Goal: Information Seeking & Learning: Learn about a topic

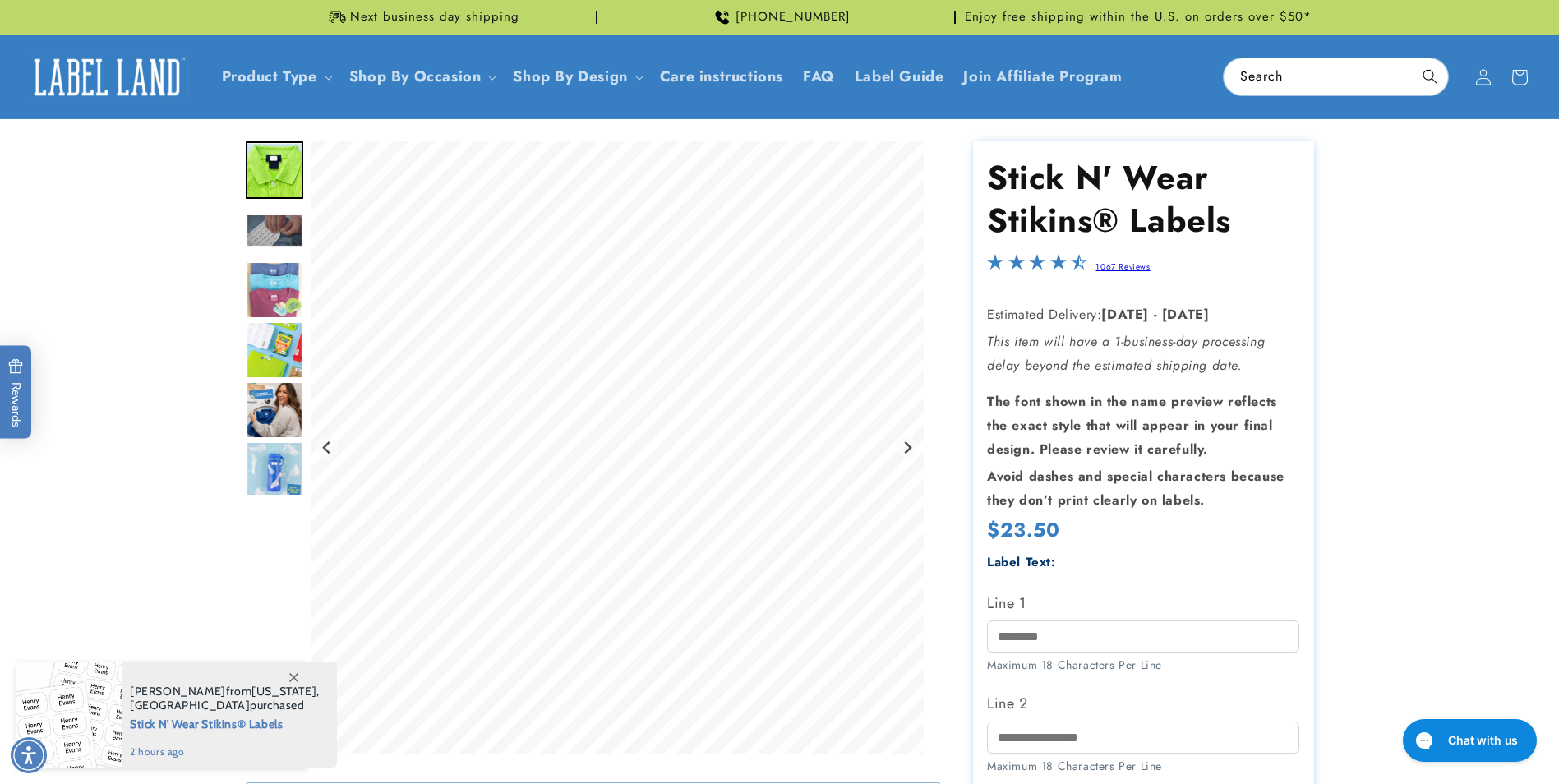
click at [266, 217] on img "Go to slide 3" at bounding box center [274, 230] width 58 height 34
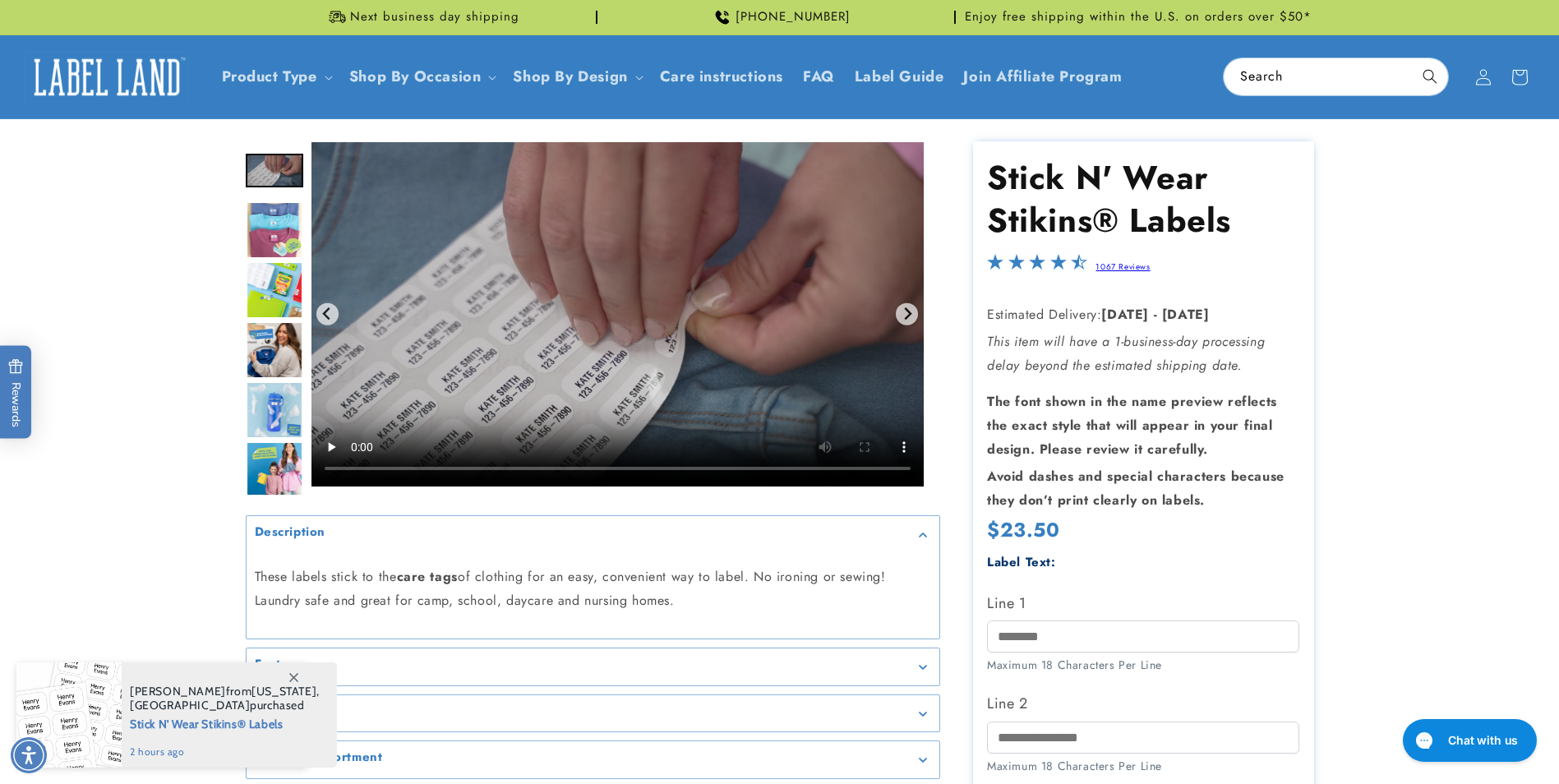
click at [271, 291] on img "Go to slide 5" at bounding box center [274, 290] width 58 height 58
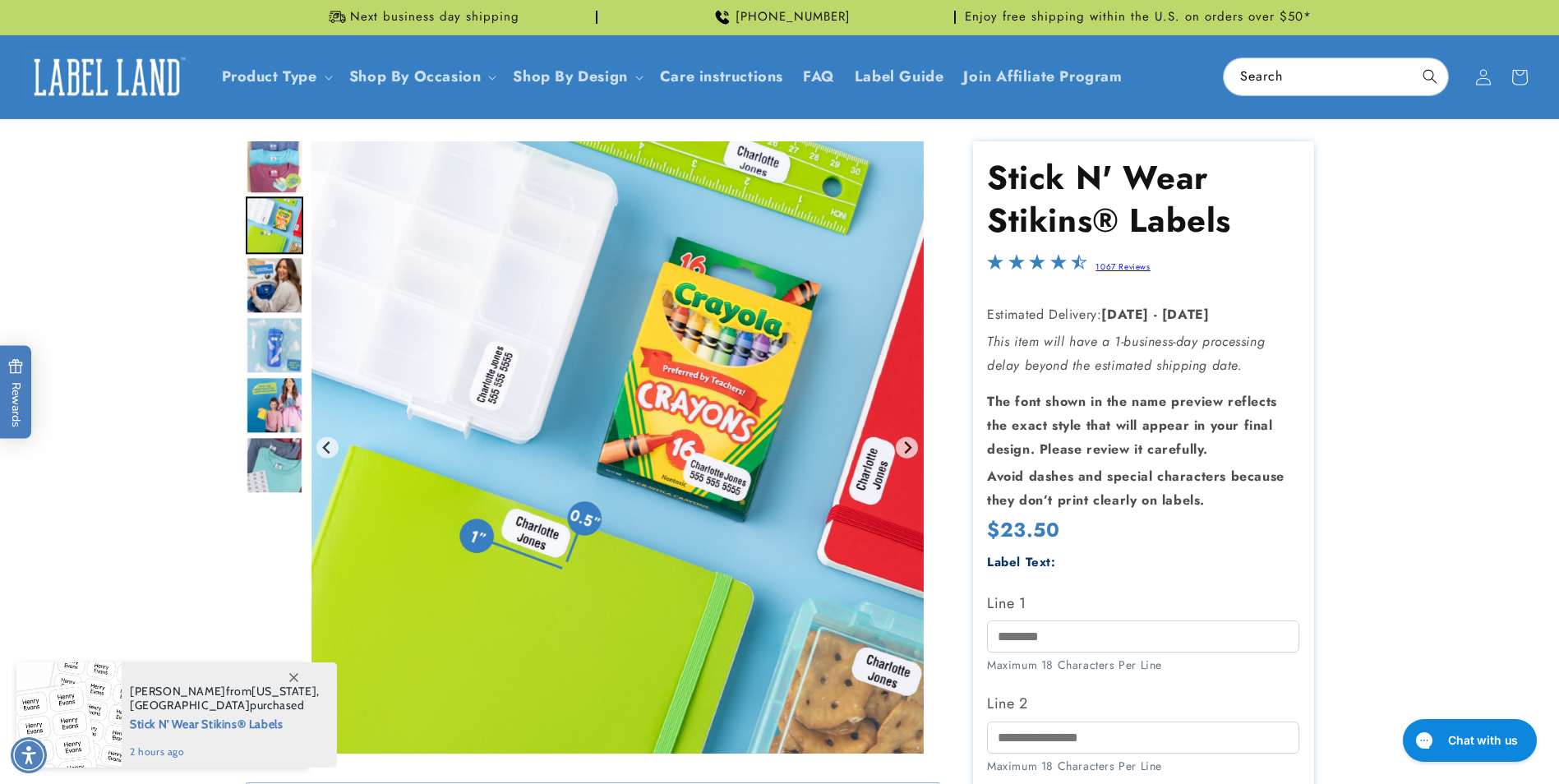
click at [271, 358] on img "Go to slide 7" at bounding box center [274, 346] width 58 height 58
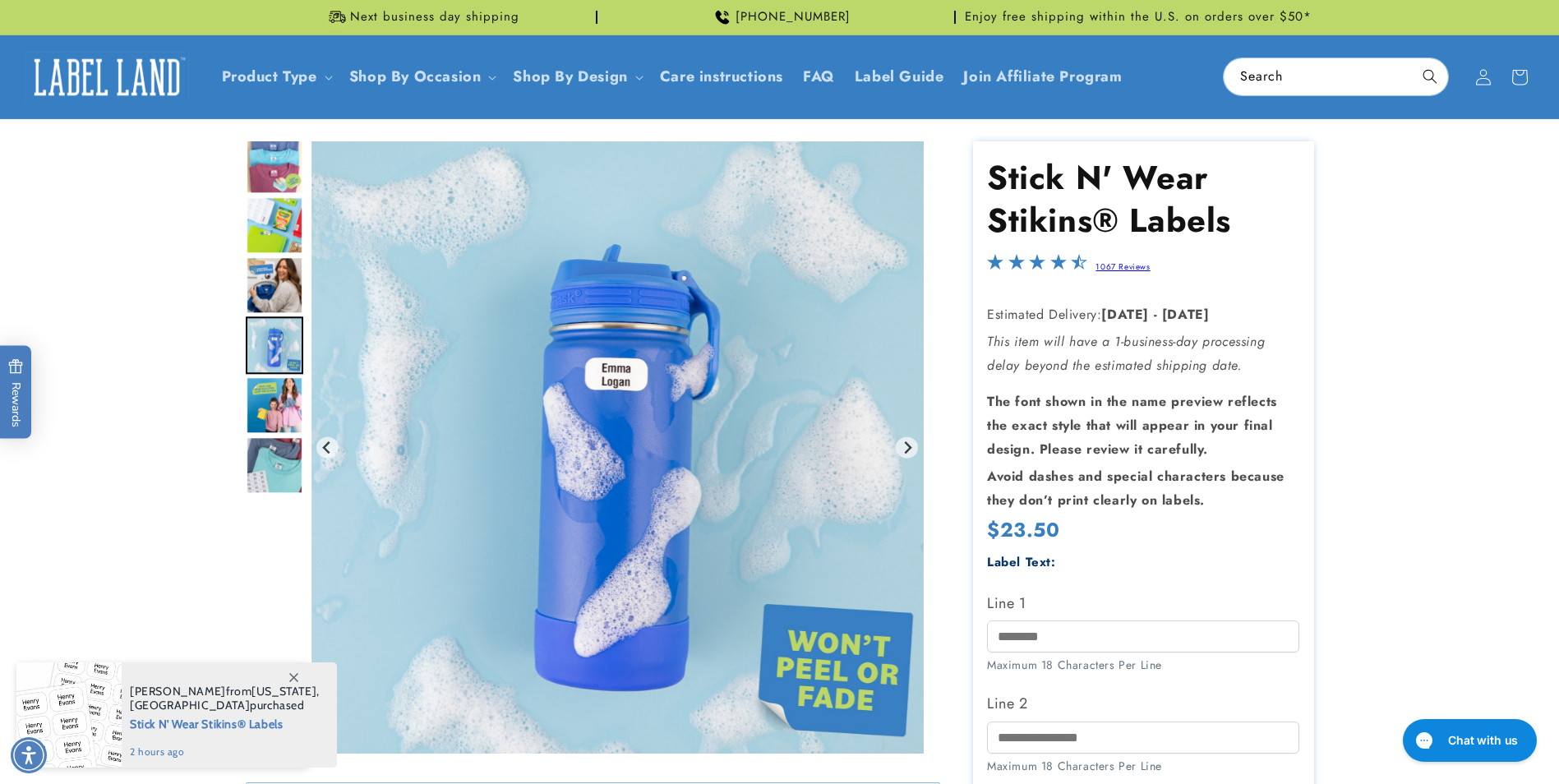
click at [271, 408] on img "Go to slide 8" at bounding box center [274, 405] width 58 height 58
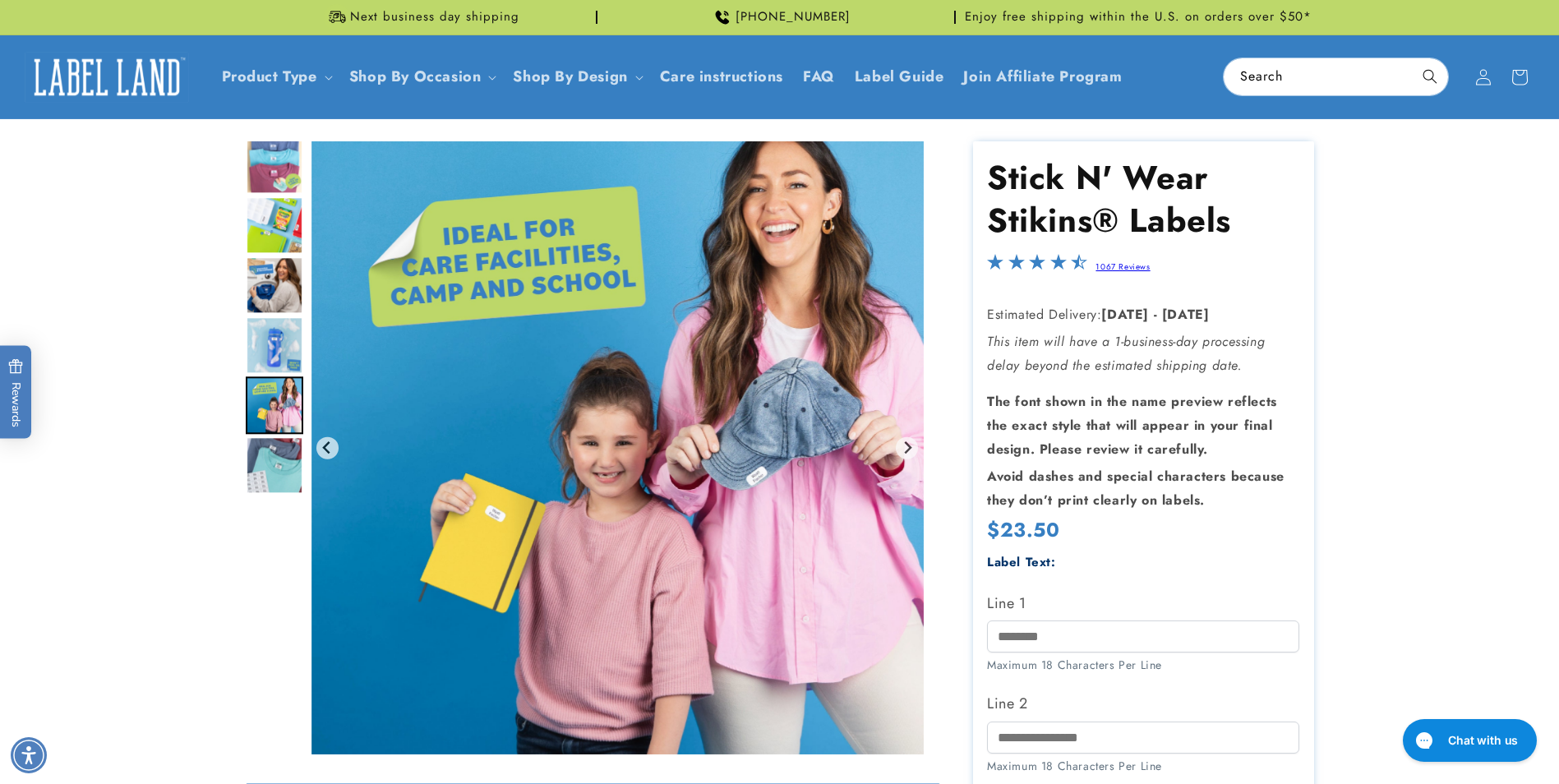
click at [267, 452] on img "Go to slide 9" at bounding box center [274, 466] width 58 height 58
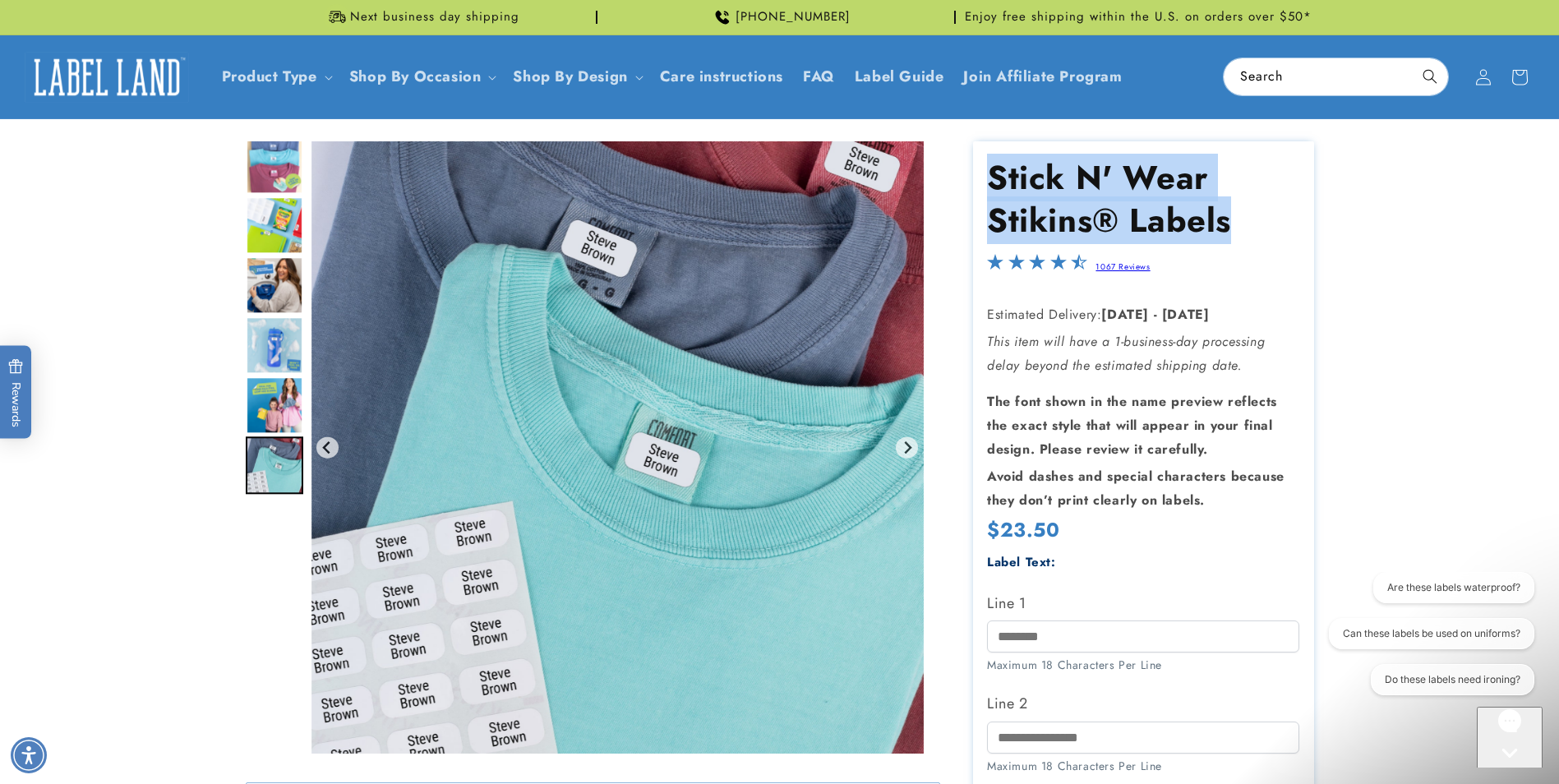
drag, startPoint x: 989, startPoint y: 173, endPoint x: 1226, endPoint y: 215, distance: 240.7
click at [1226, 215] on h1 "Stick N' Wear Stikins® Labels" at bounding box center [1143, 199] width 312 height 85
copy h1 "Stick N' Wear Stikins® Labels"
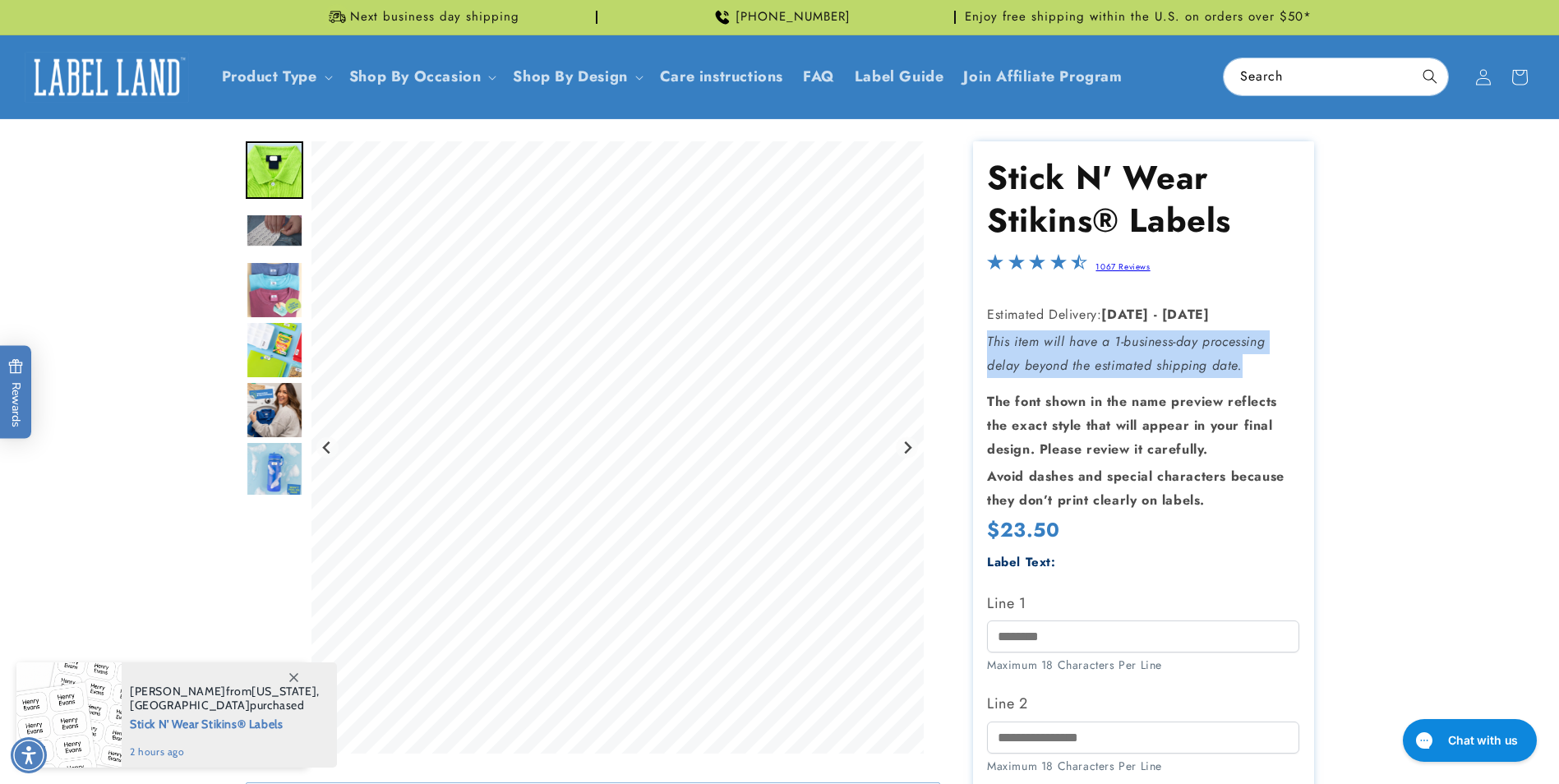
drag, startPoint x: 989, startPoint y: 338, endPoint x: 1245, endPoint y: 367, distance: 257.6
click at [1245, 367] on p "This item will have a 1-business-day processing delay beyond the estimated ship…" at bounding box center [1143, 353] width 312 height 48
copy em "This item will have a 1-business-day processing delay beyond the estimated ship…"
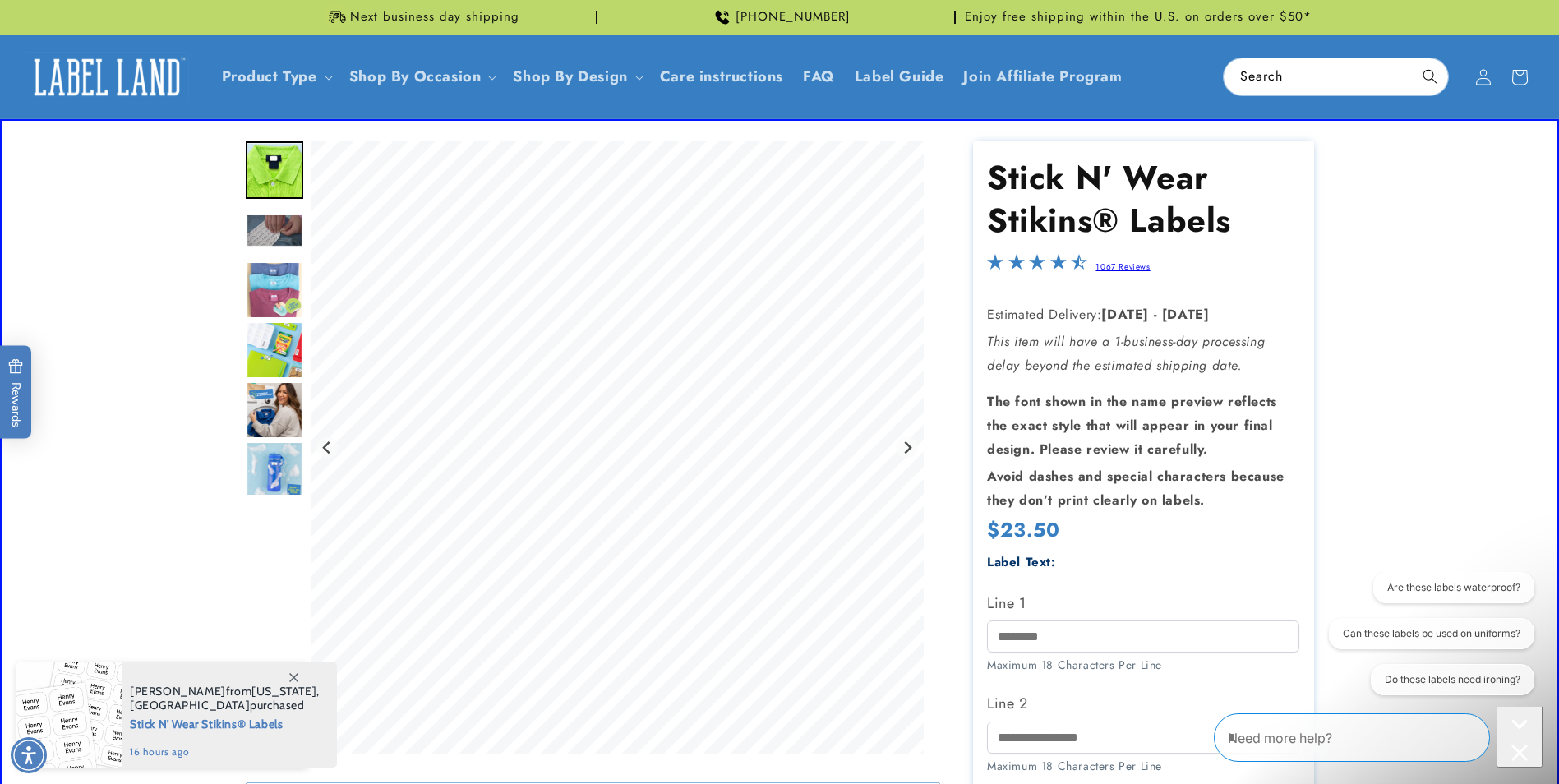
click at [1057, 409] on strong "The font shown in the name preview reflects the exact style that will appear in…" at bounding box center [1132, 425] width 290 height 66
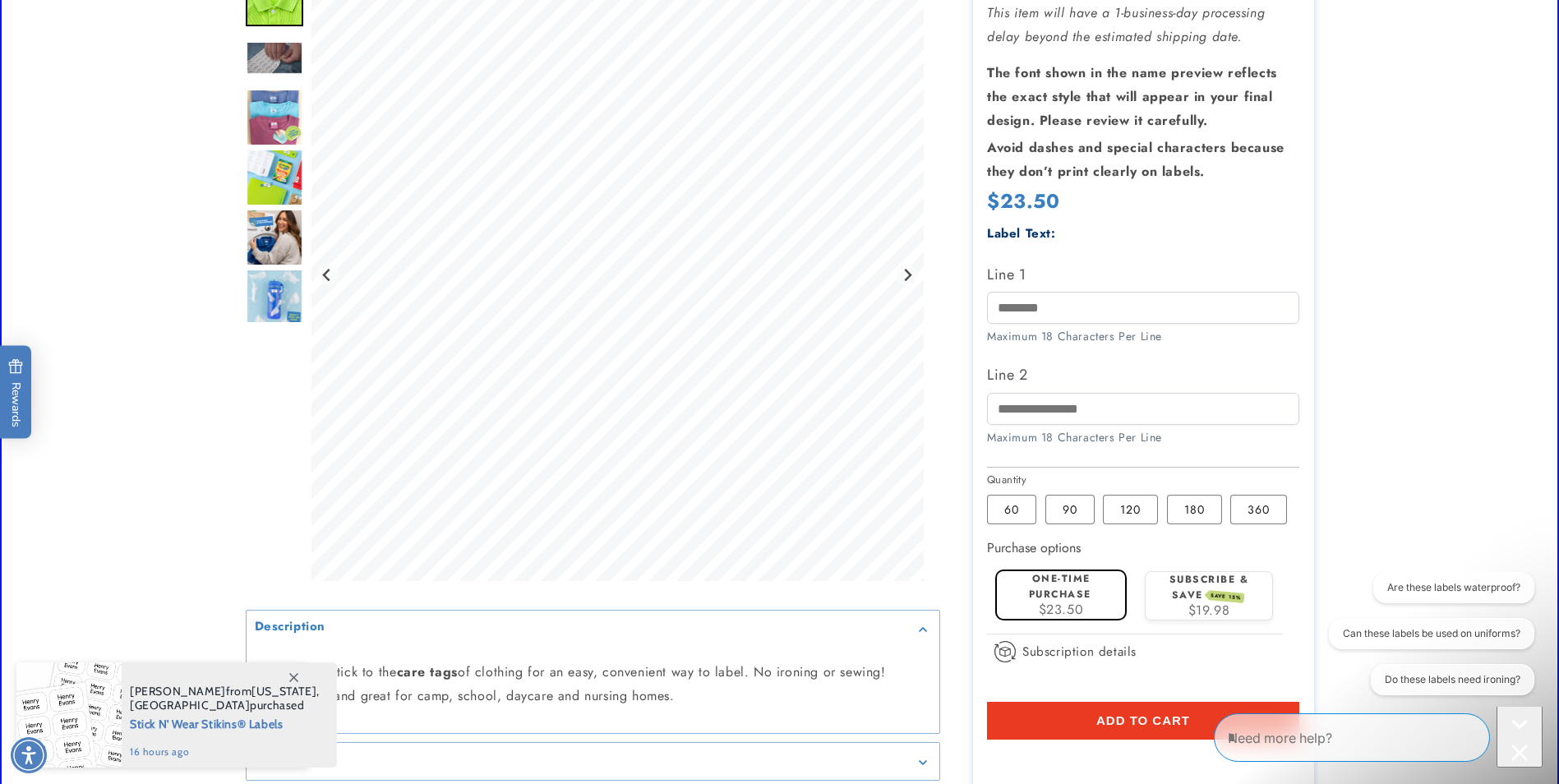
scroll to position [246, 0]
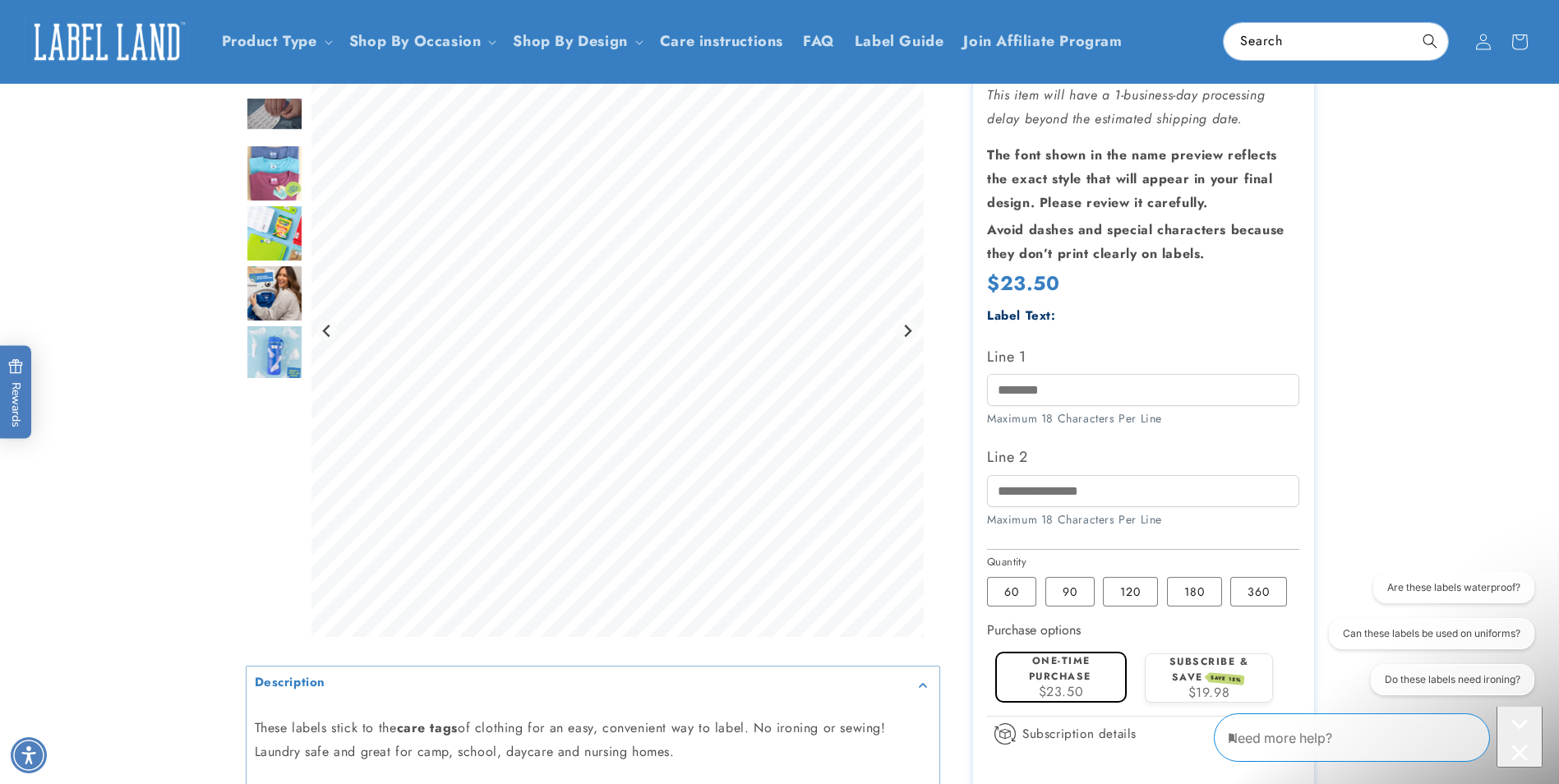
click at [1511, 745] on icon "Close conversation starters" at bounding box center [1520, 753] width 17 height 17
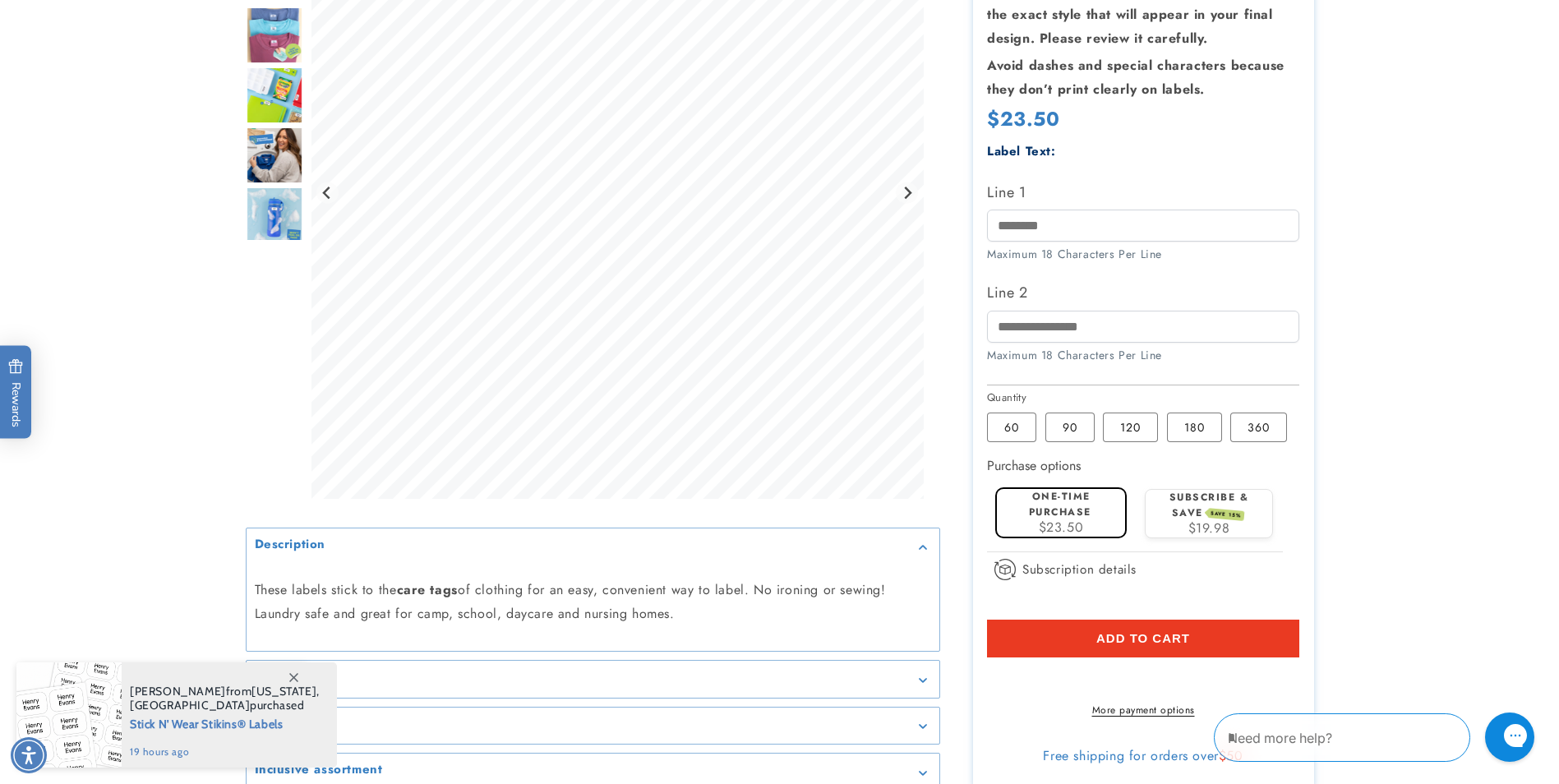
scroll to position [493, 0]
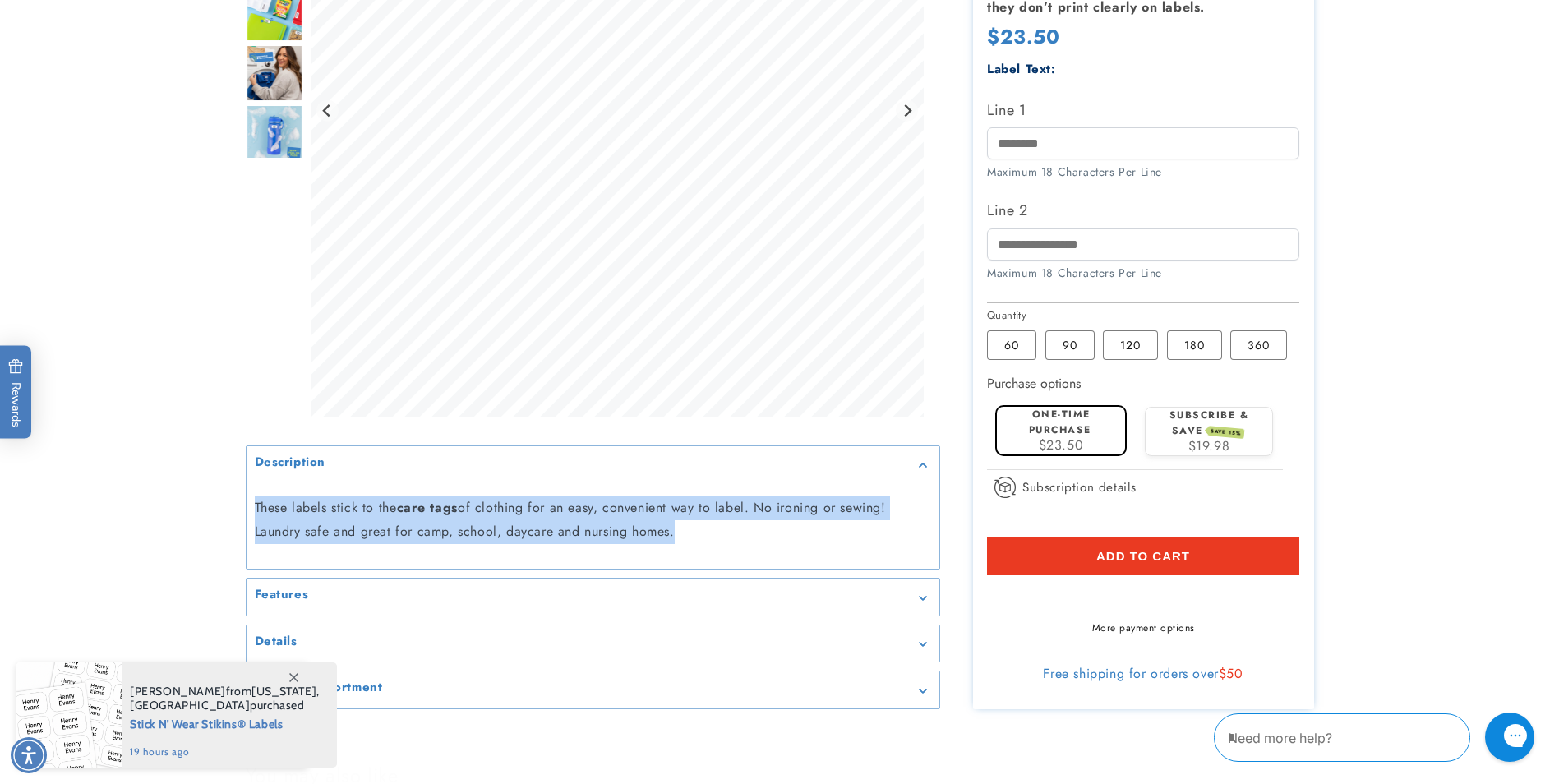
drag, startPoint x: 674, startPoint y: 549, endPoint x: 254, endPoint y: 524, distance: 420.7
click at [255, 524] on p "These labels stick to the care tags of clothing for an easy, convenient way to …" at bounding box center [592, 519] width 676 height 48
copy p "These labels stick to the care tags of clothing for an easy, convenient way to …"
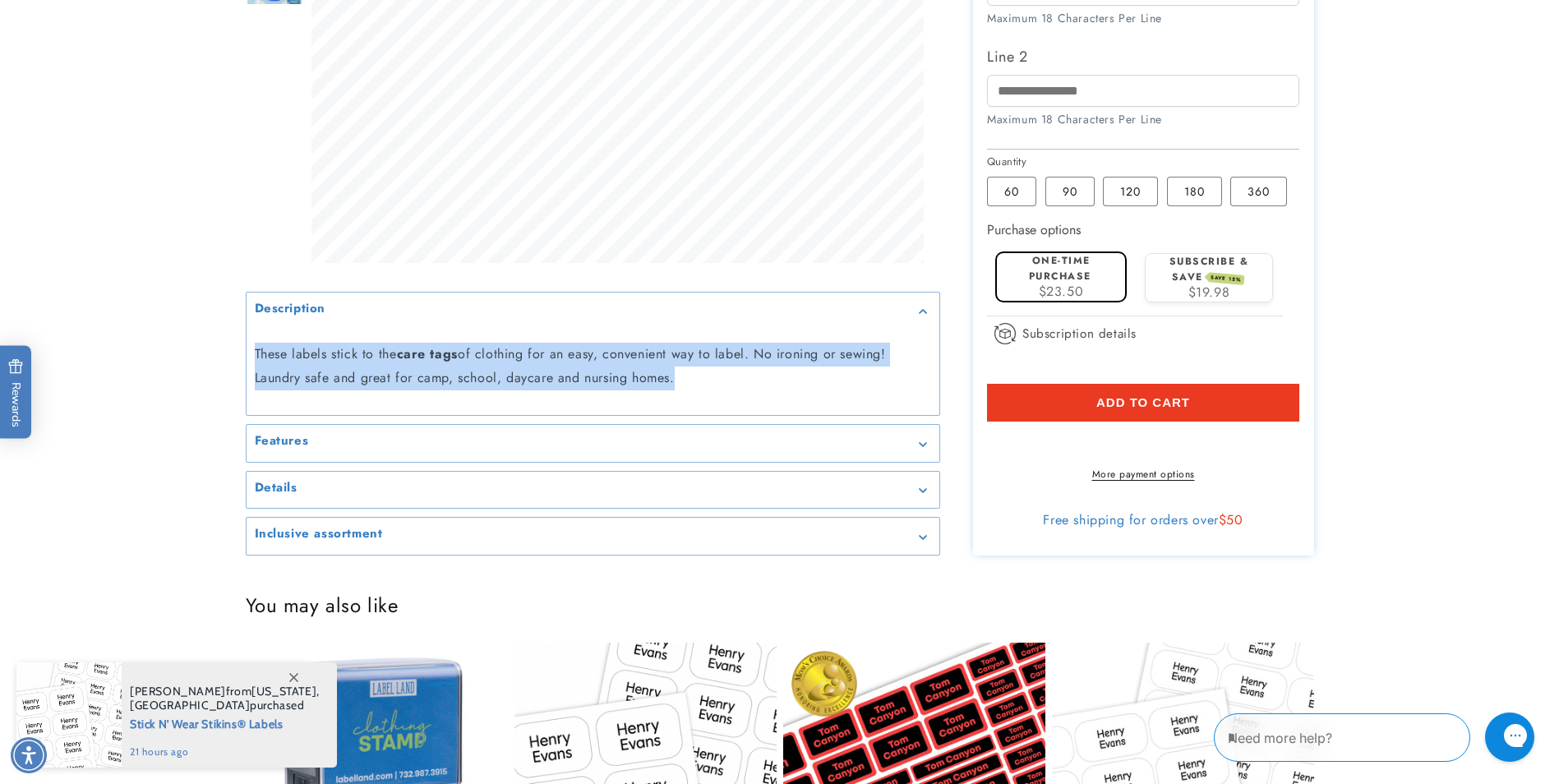
scroll to position [658, 0]
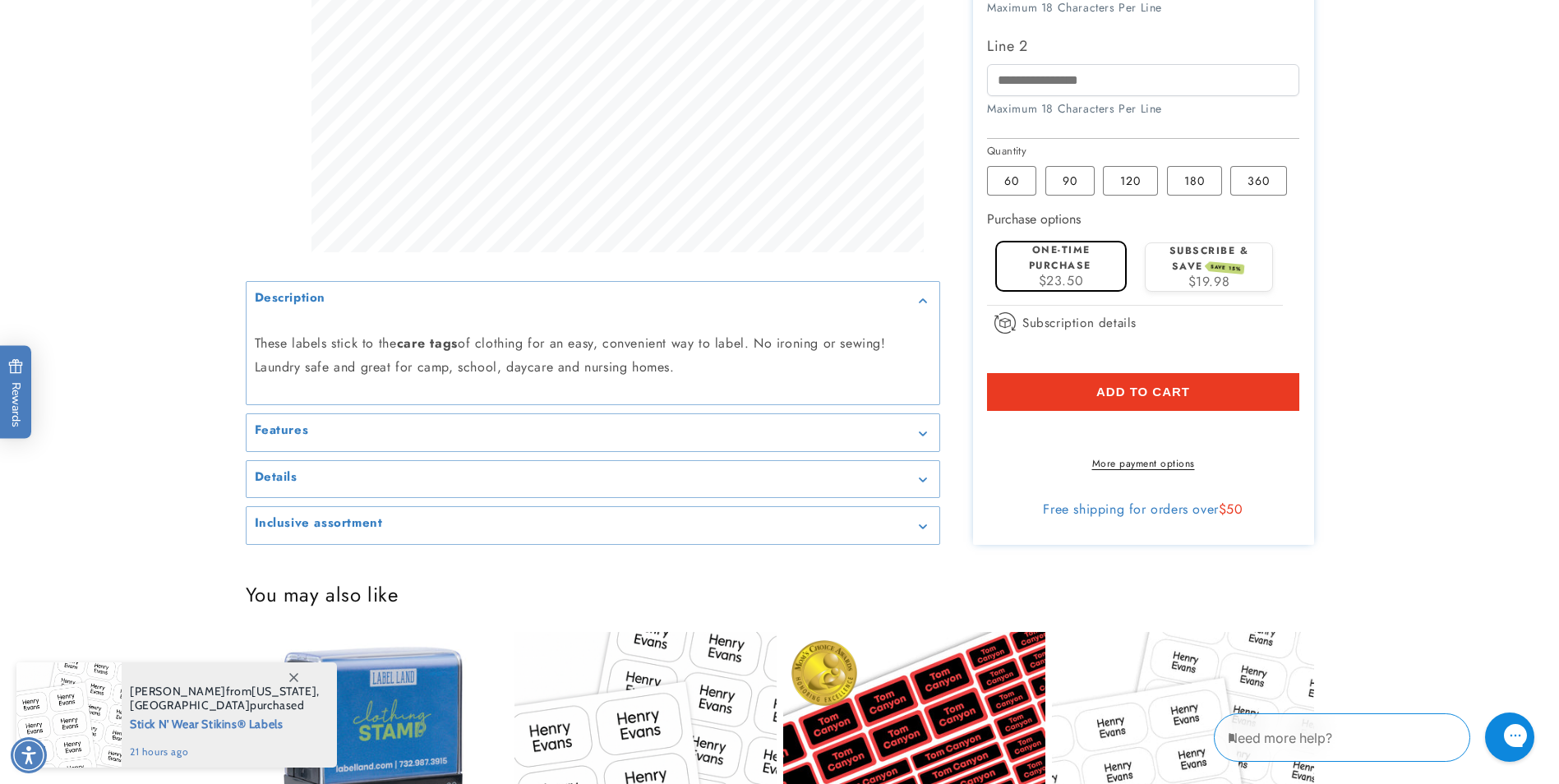
click at [914, 440] on div "Features" at bounding box center [592, 433] width 676 height 13
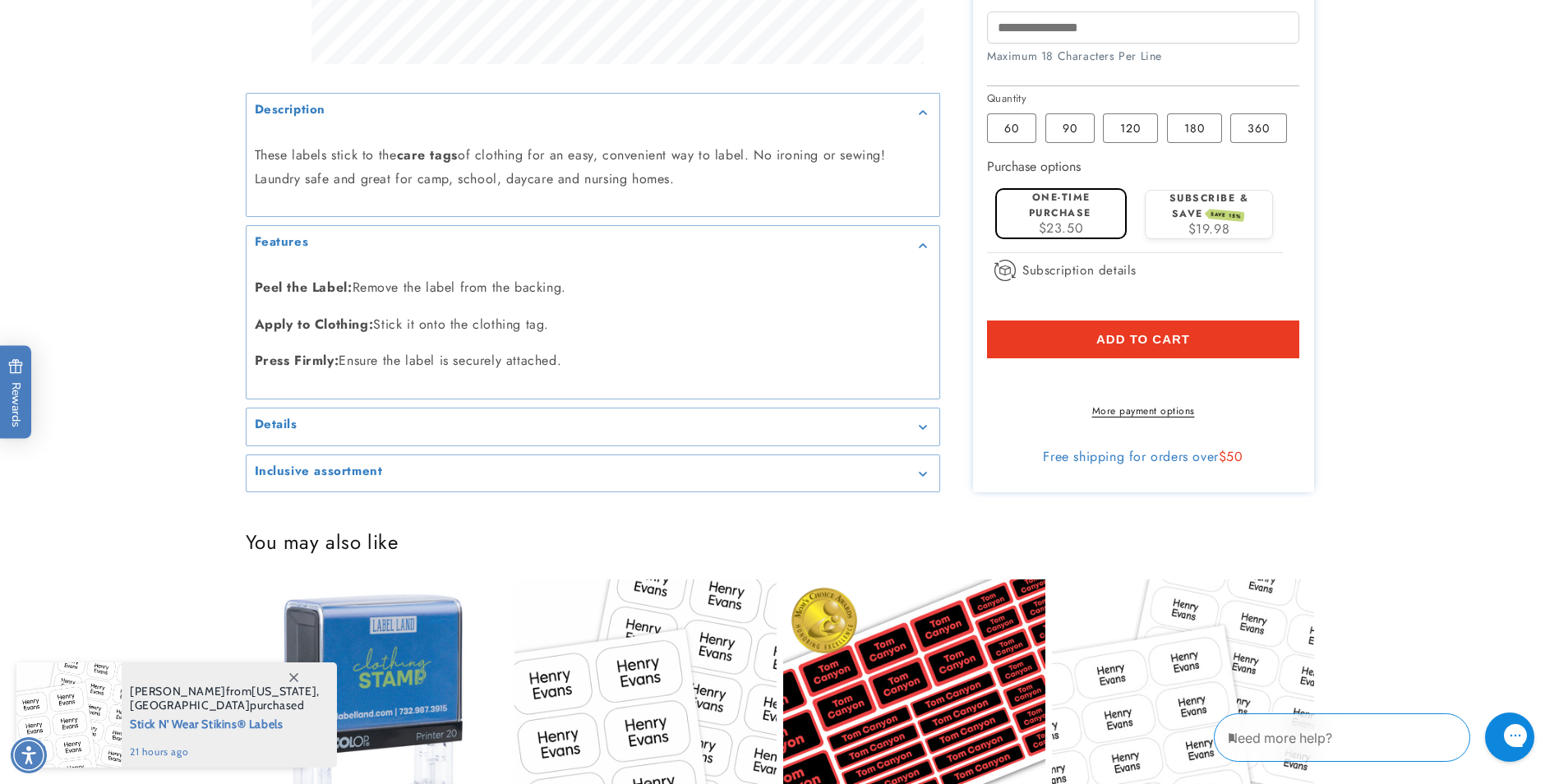
scroll to position [740, 0]
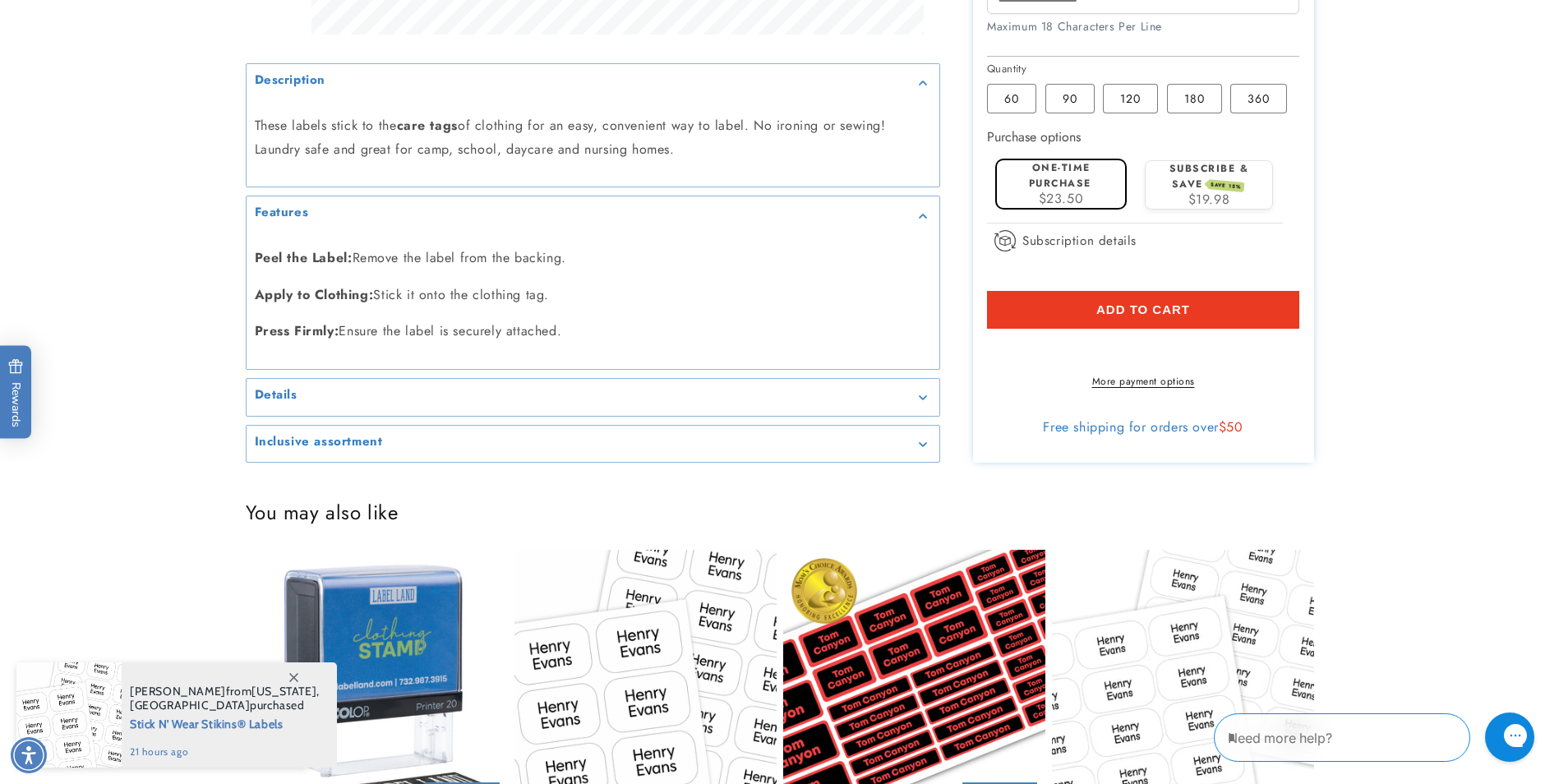
click at [351, 404] on div "Details" at bounding box center [592, 397] width 676 height 13
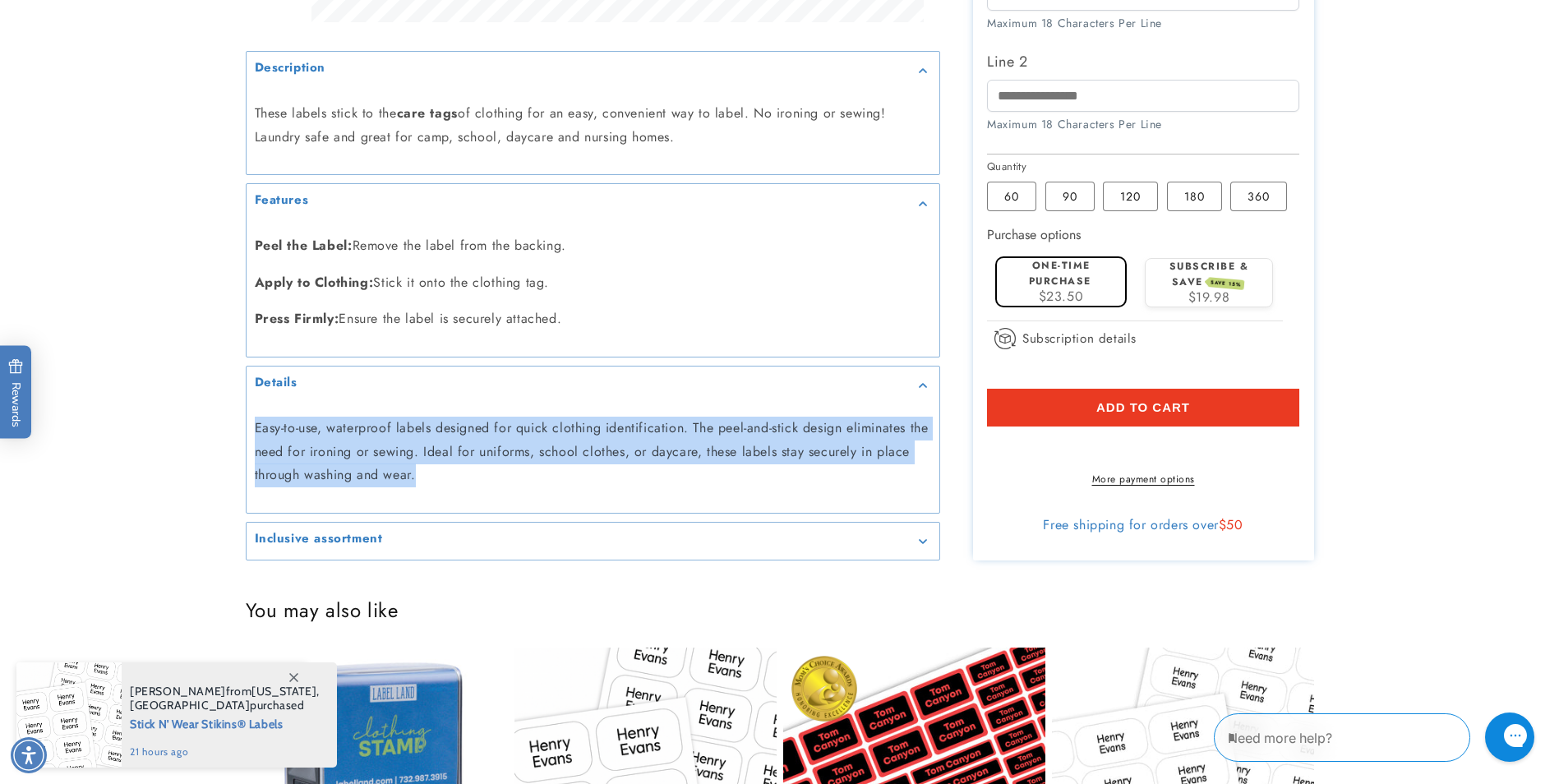
drag, startPoint x: 255, startPoint y: 430, endPoint x: 467, endPoint y: 475, distance: 216.7
click at [467, 475] on p "Easy-to-use, waterproof labels designed for quick clothing identification. The …" at bounding box center [592, 451] width 676 height 70
copy p "Easy-to-use, waterproof labels designed for quick clothing identification. The …"
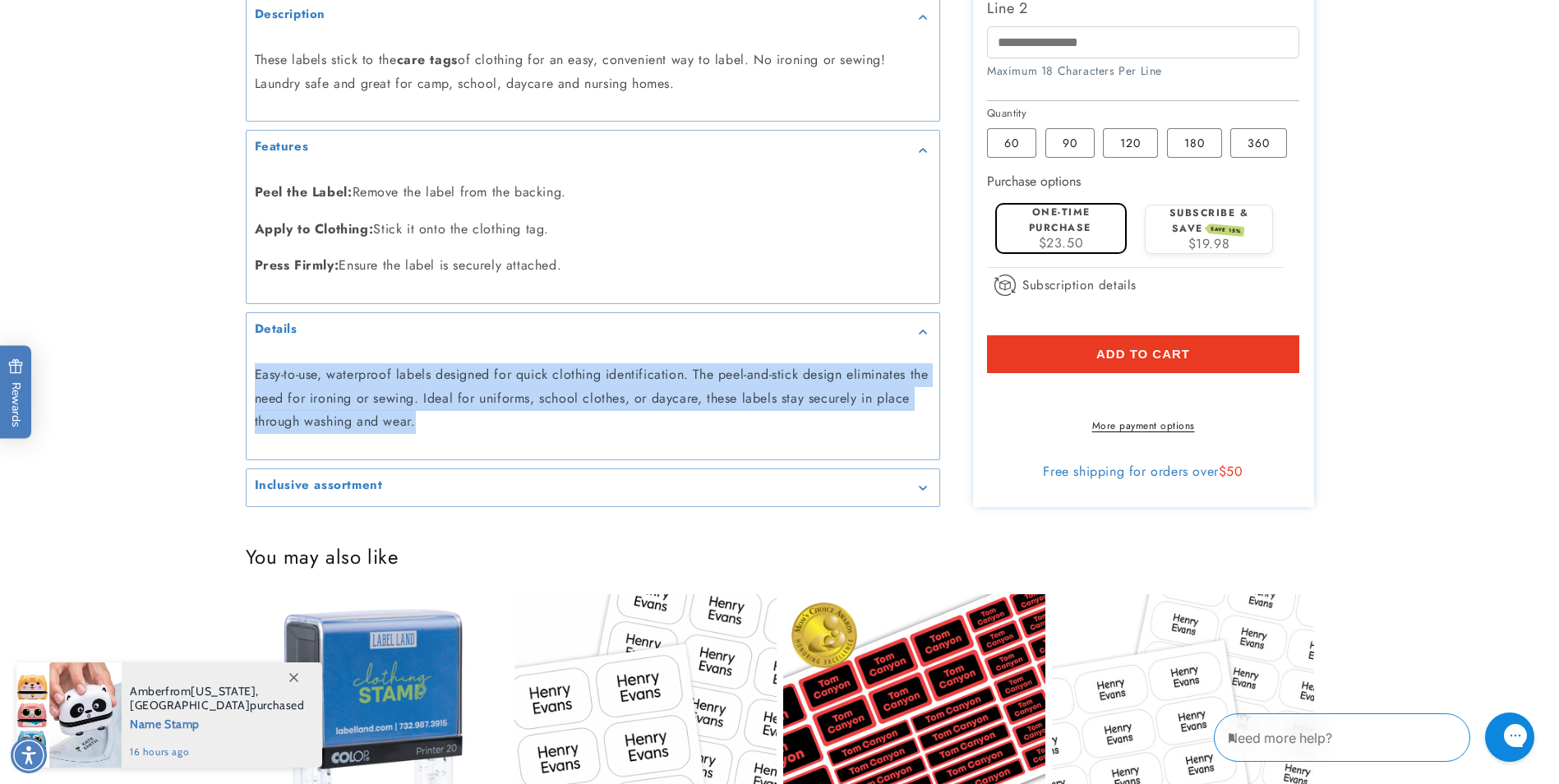
scroll to position [822, 0]
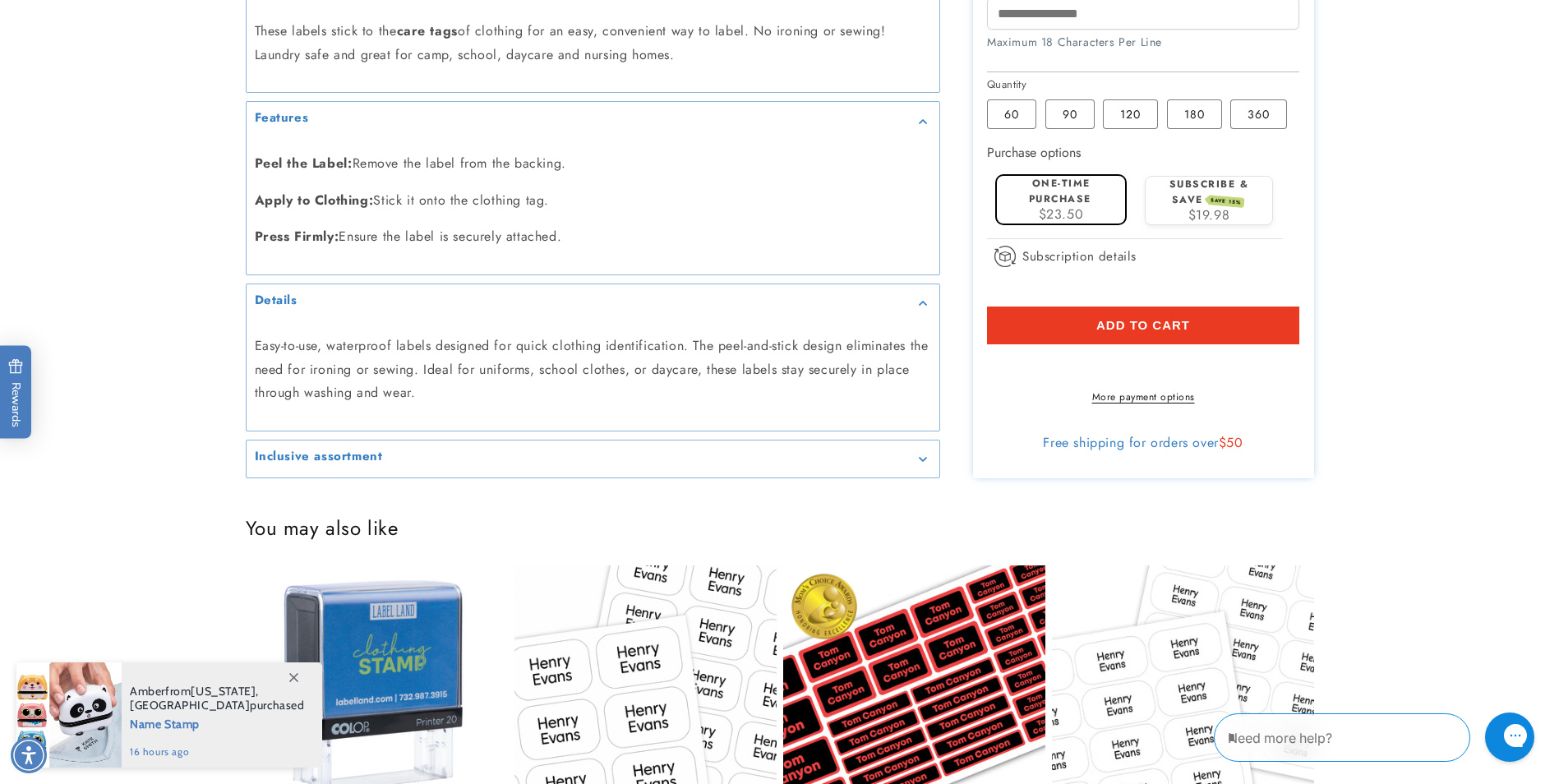
click at [488, 468] on summary "Inclusive assortment" at bounding box center [592, 459] width 693 height 37
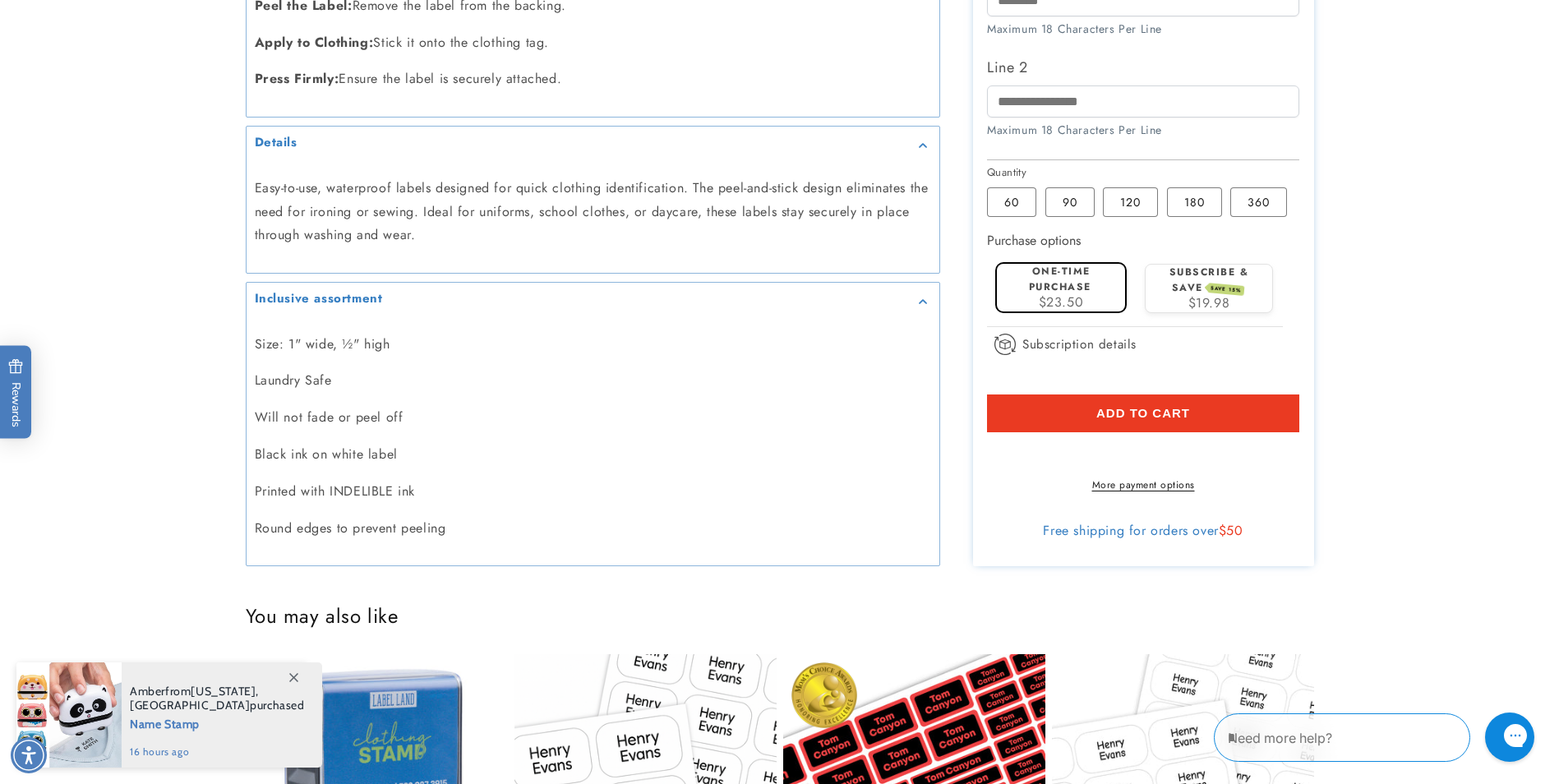
scroll to position [986, 0]
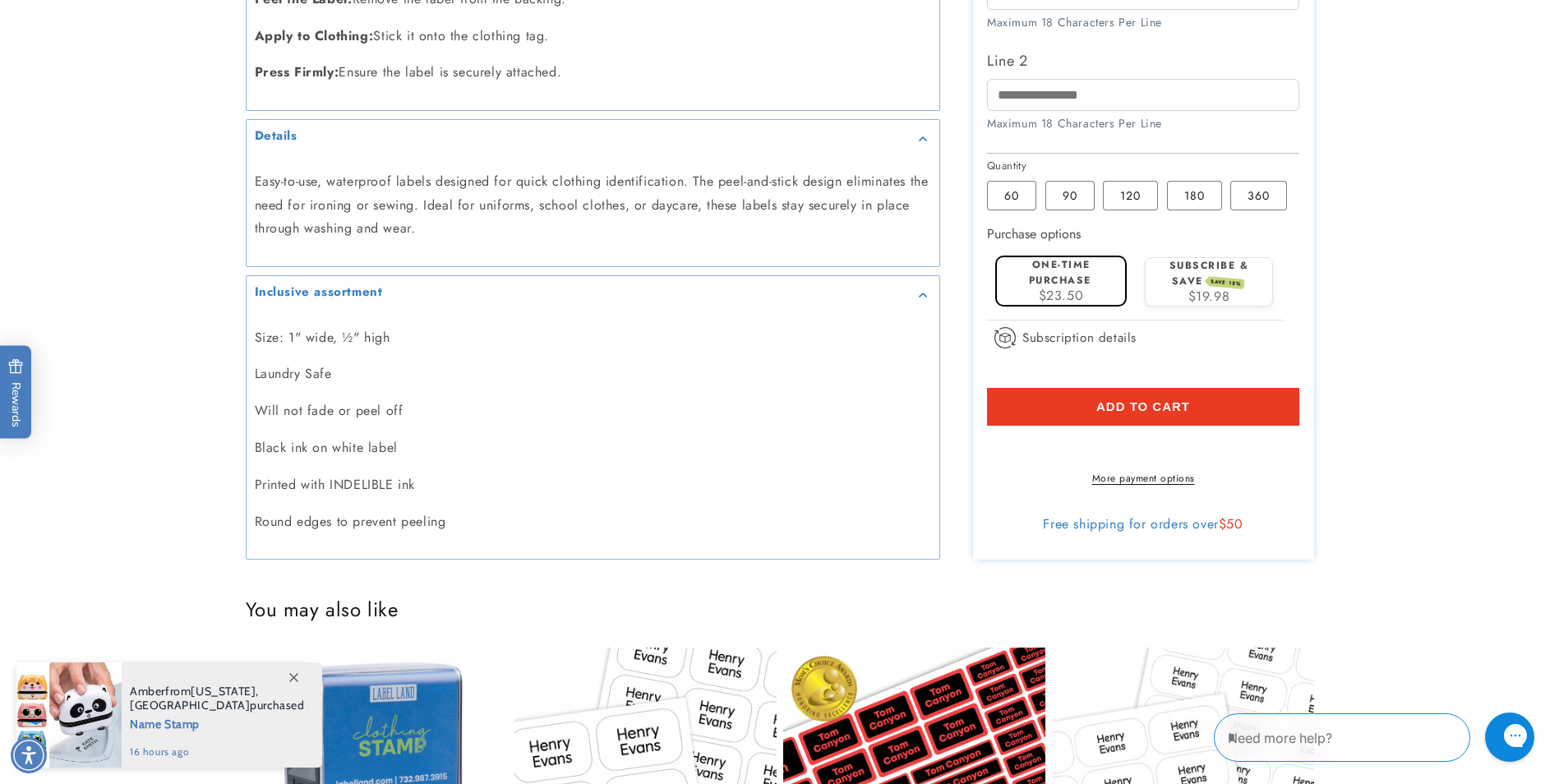
click at [917, 298] on div "Inclusive assortment" at bounding box center [592, 294] width 676 height 13
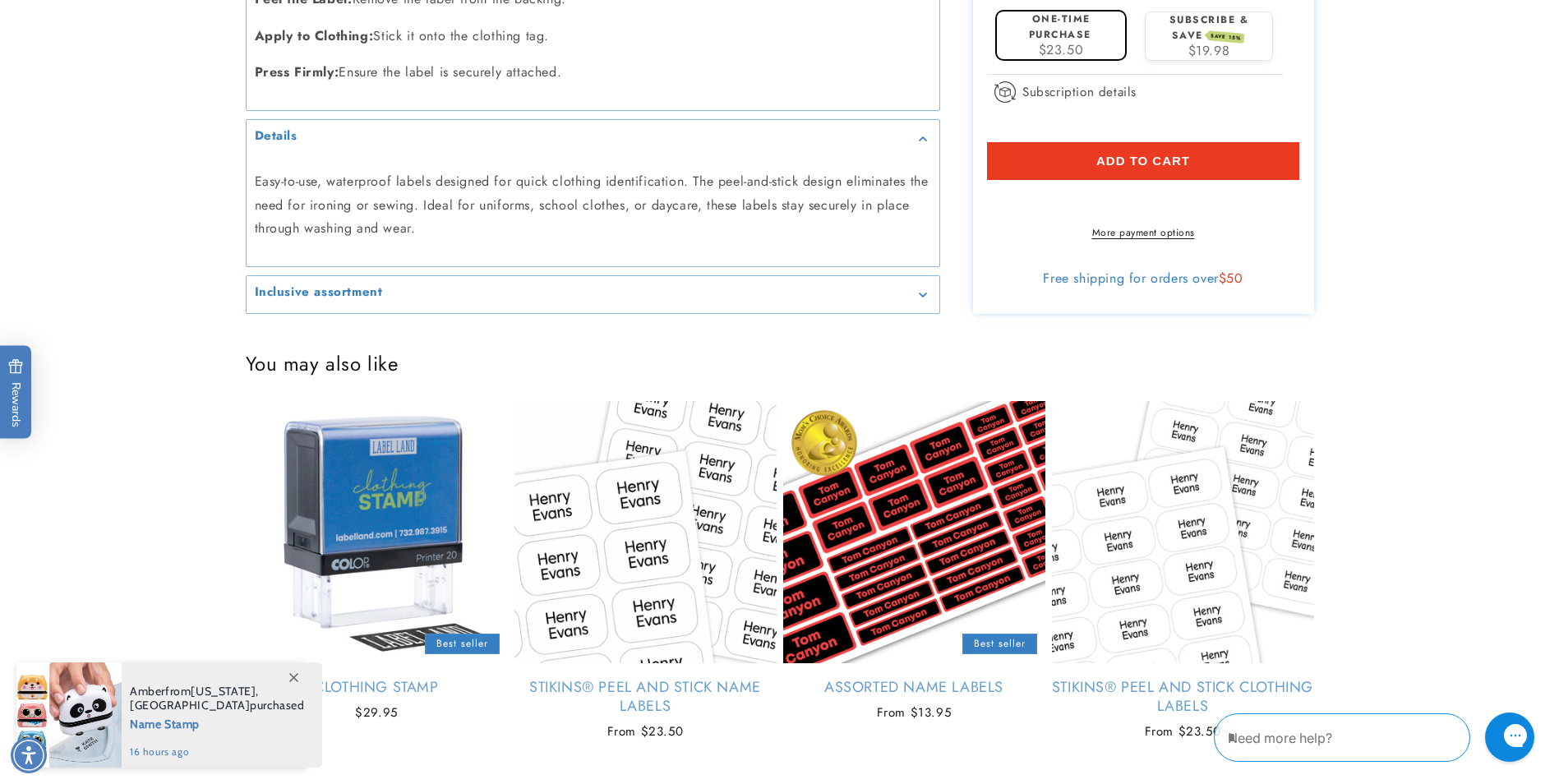
click at [926, 151] on summary "Details" at bounding box center [592, 138] width 693 height 37
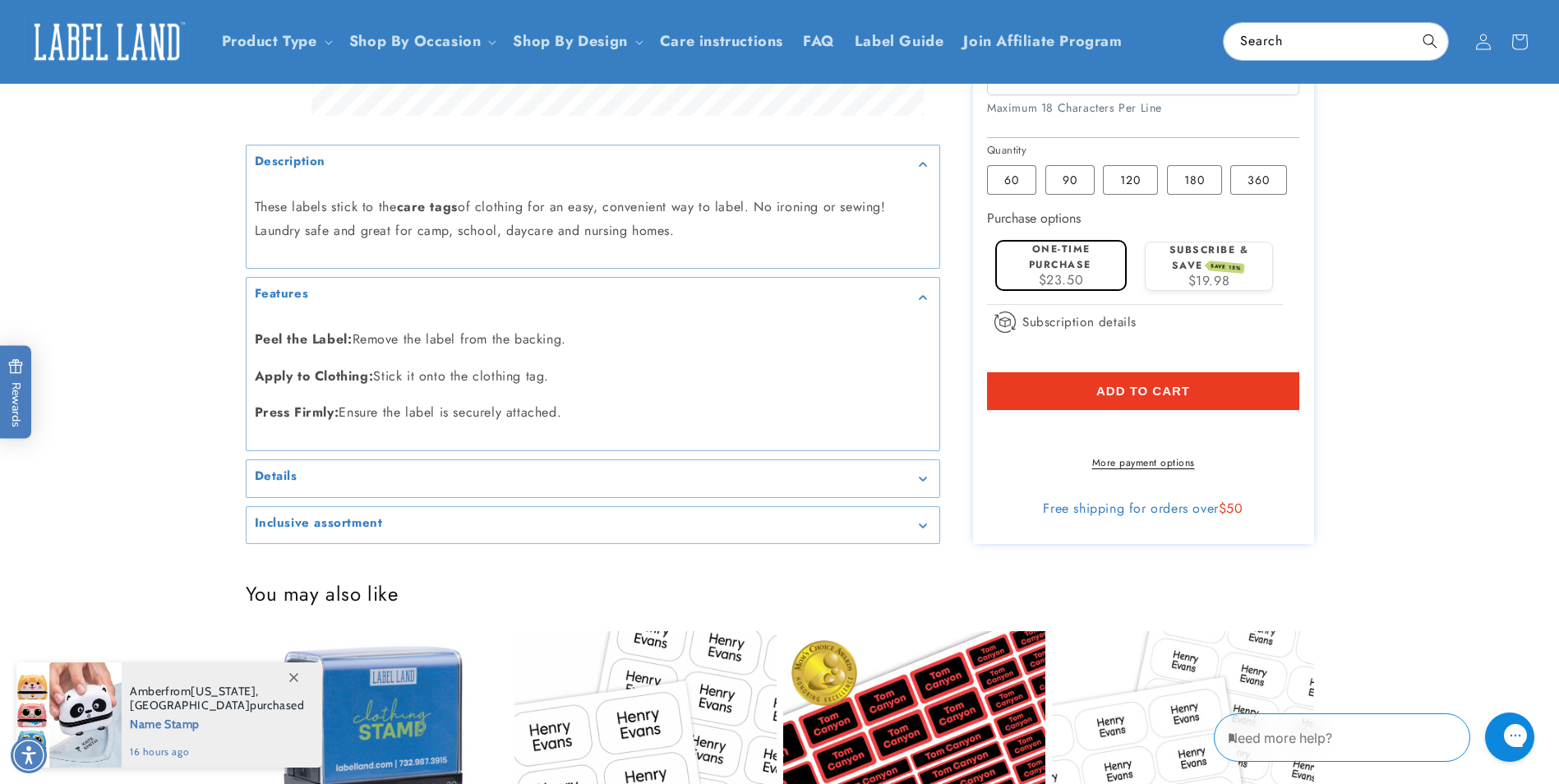
scroll to position [658, 0]
click at [915, 305] on summary "Features" at bounding box center [592, 297] width 693 height 37
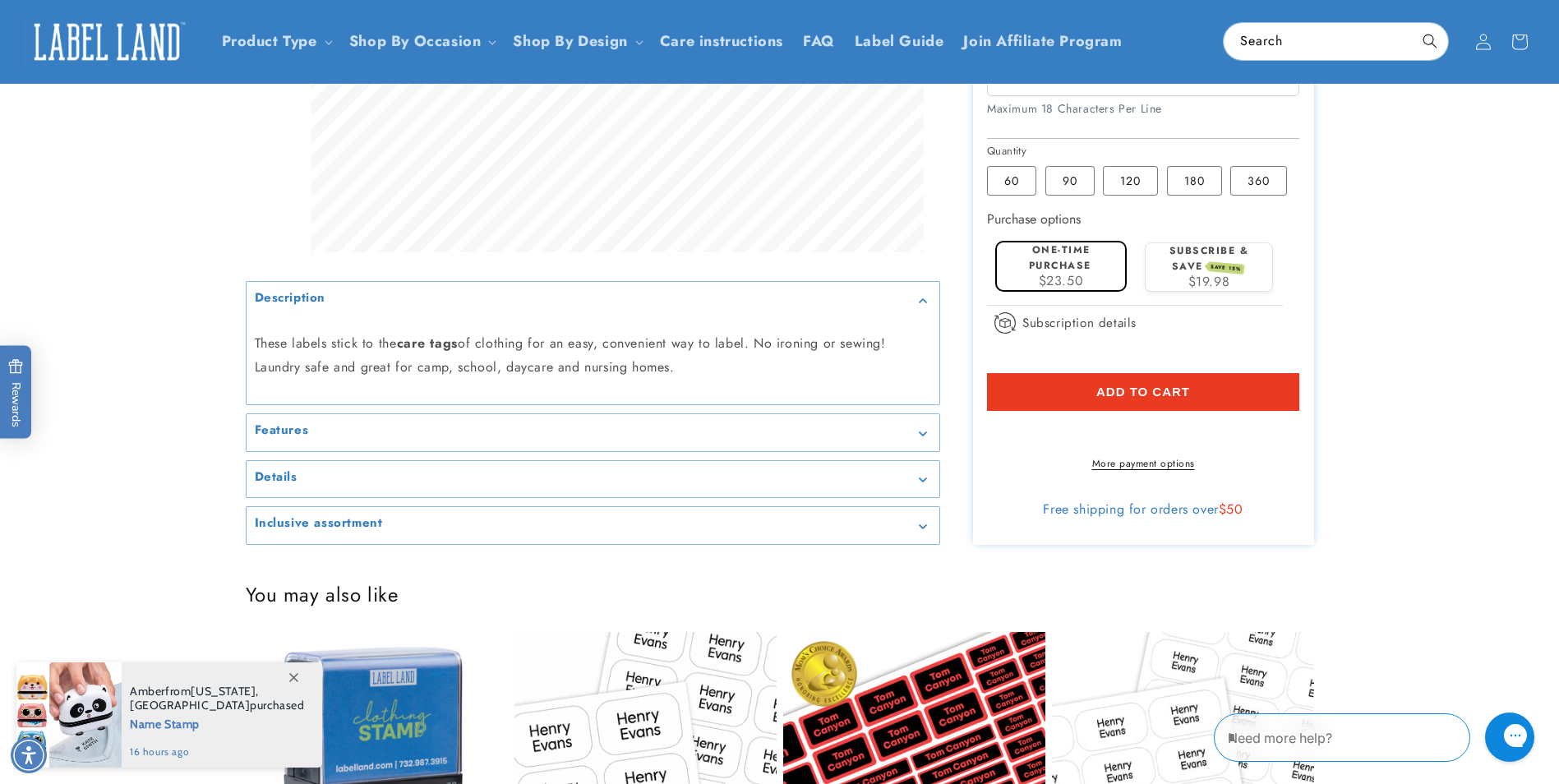
click at [911, 307] on div "Description" at bounding box center [592, 300] width 676 height 13
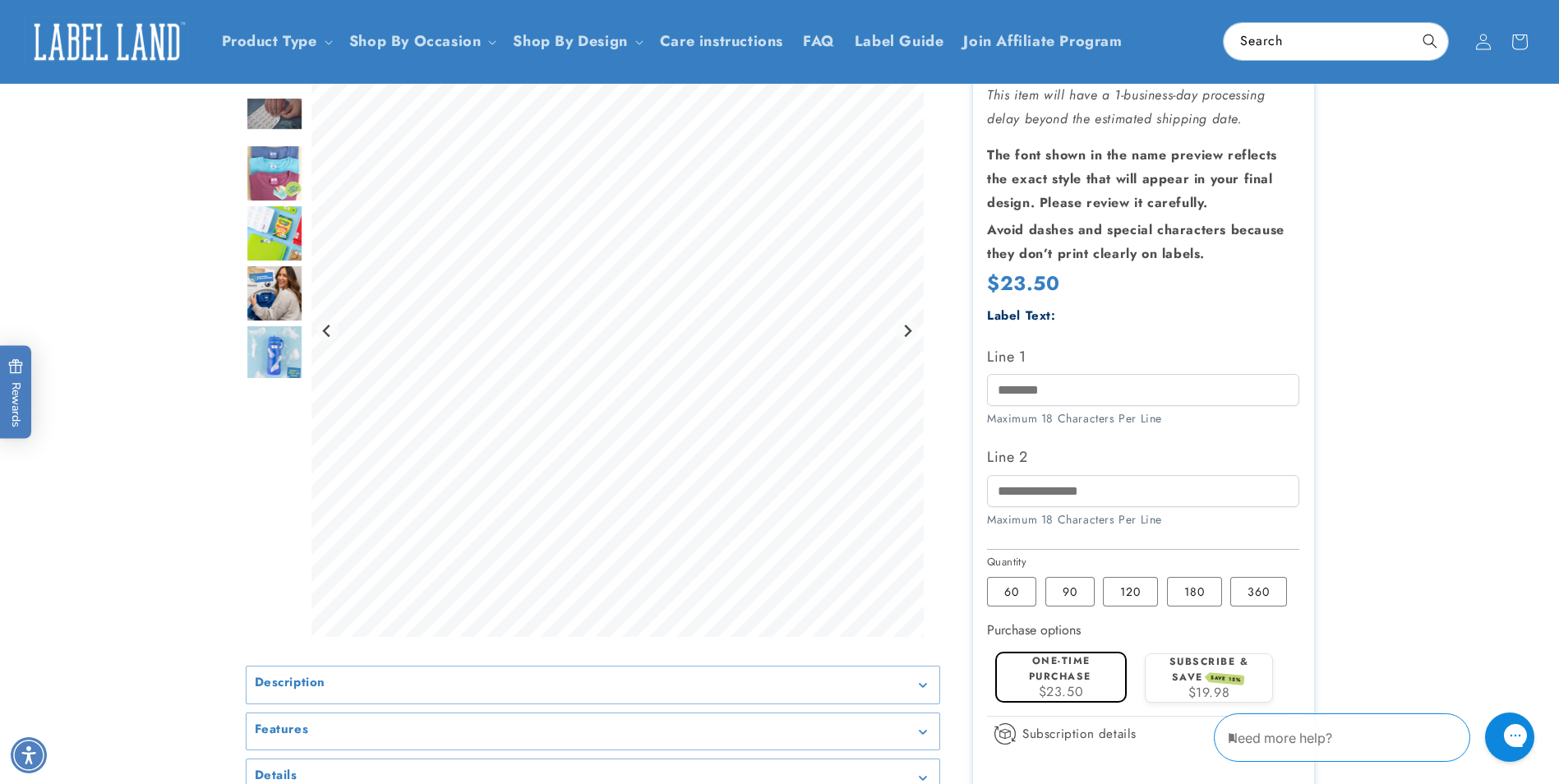
scroll to position [0, 0]
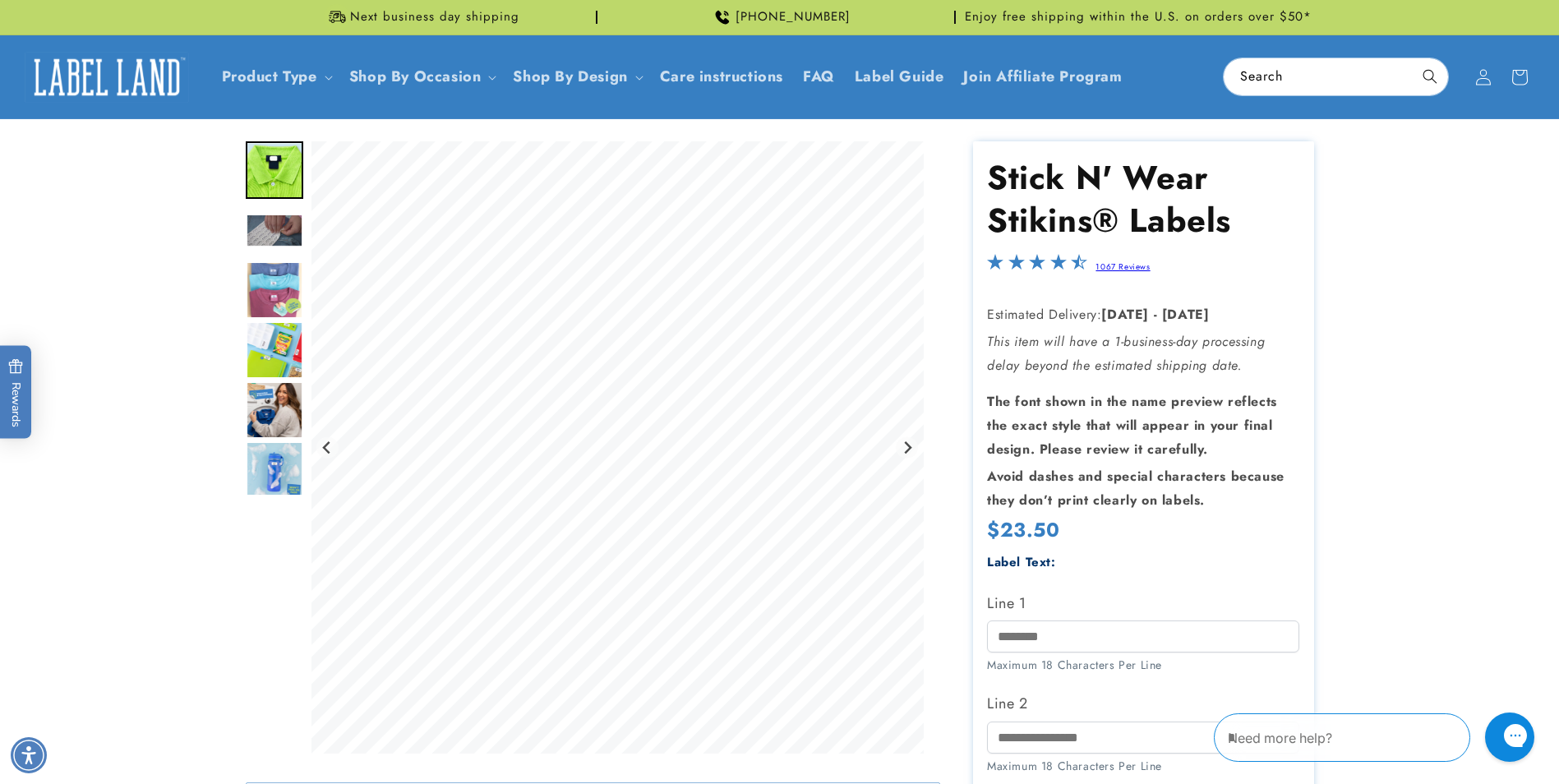
click at [293, 233] on img "Go to slide 3" at bounding box center [274, 230] width 58 height 34
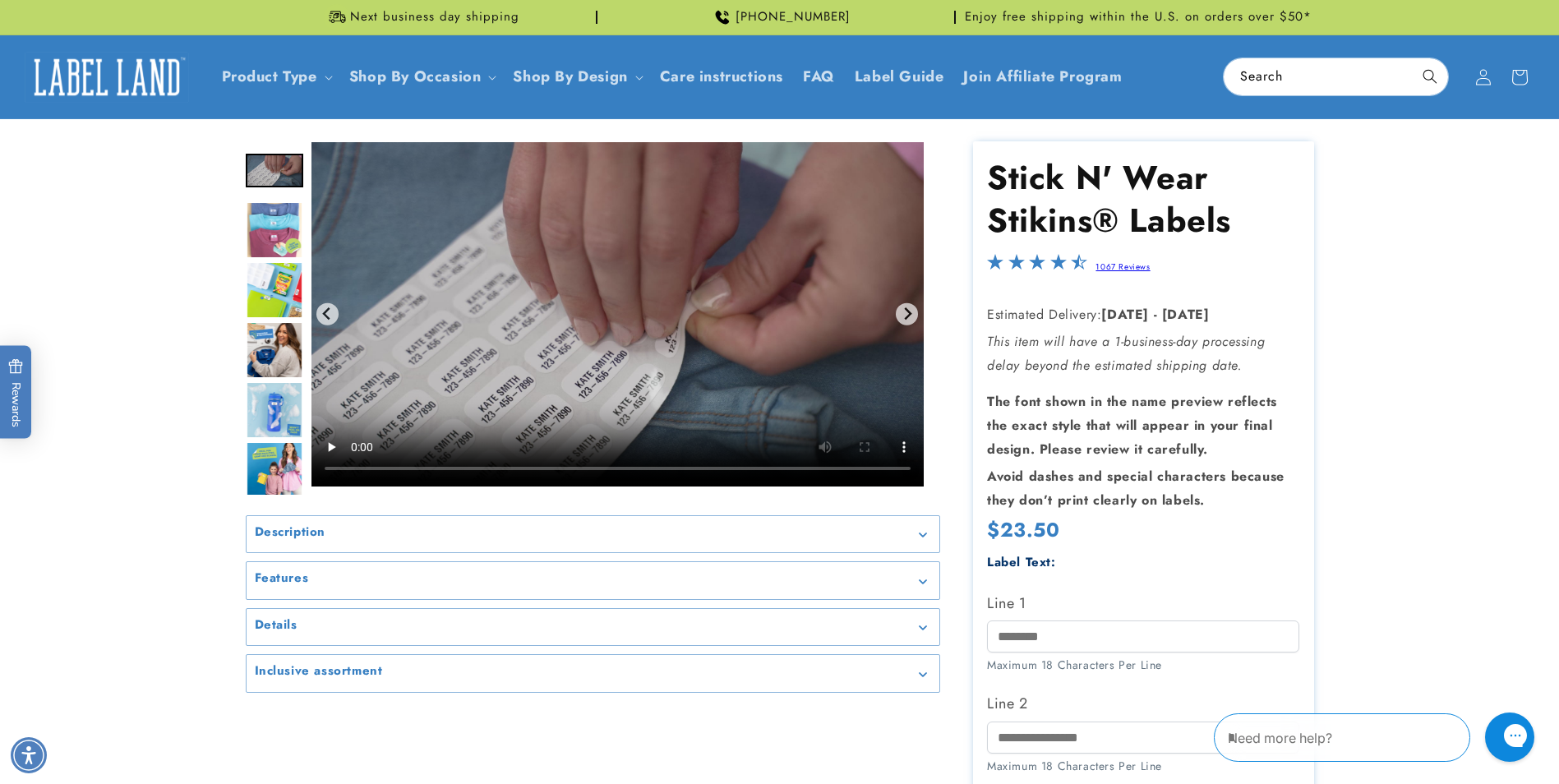
click at [273, 241] on img "Go to slide 4" at bounding box center [274, 230] width 58 height 58
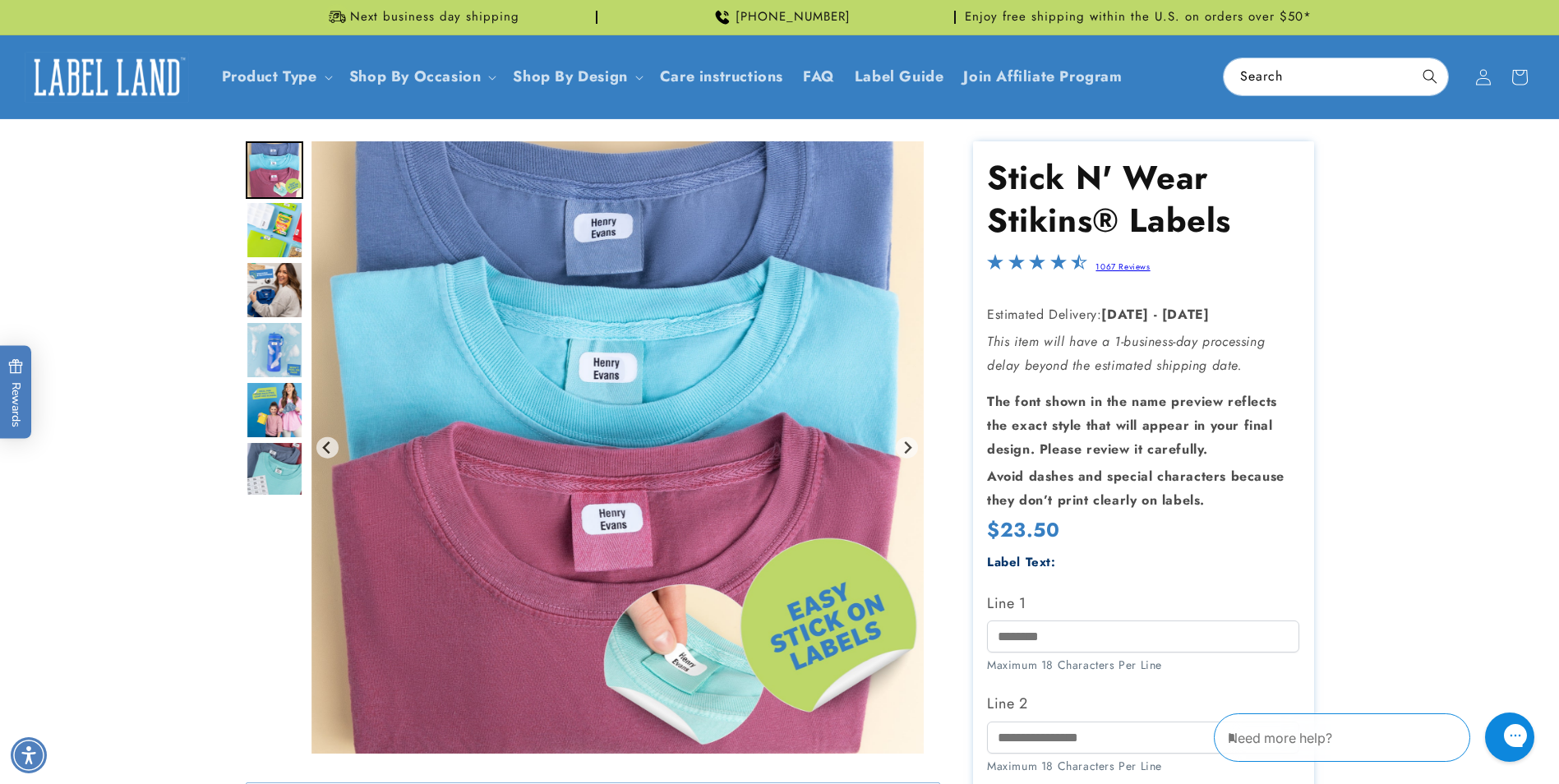
click at [275, 282] on img "Go to slide 6" at bounding box center [274, 290] width 58 height 58
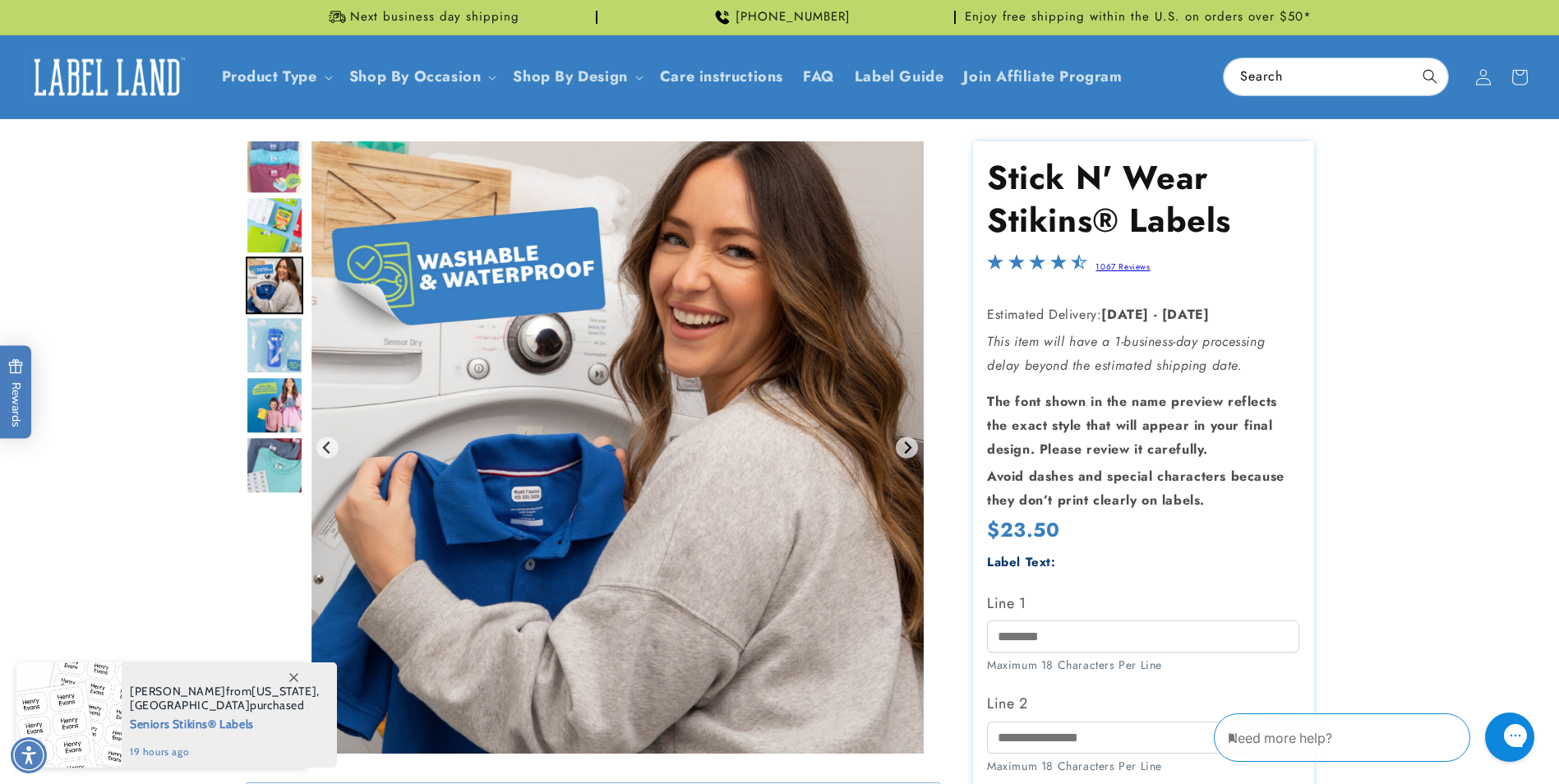
click at [259, 354] on img "Go to slide 7" at bounding box center [274, 346] width 58 height 58
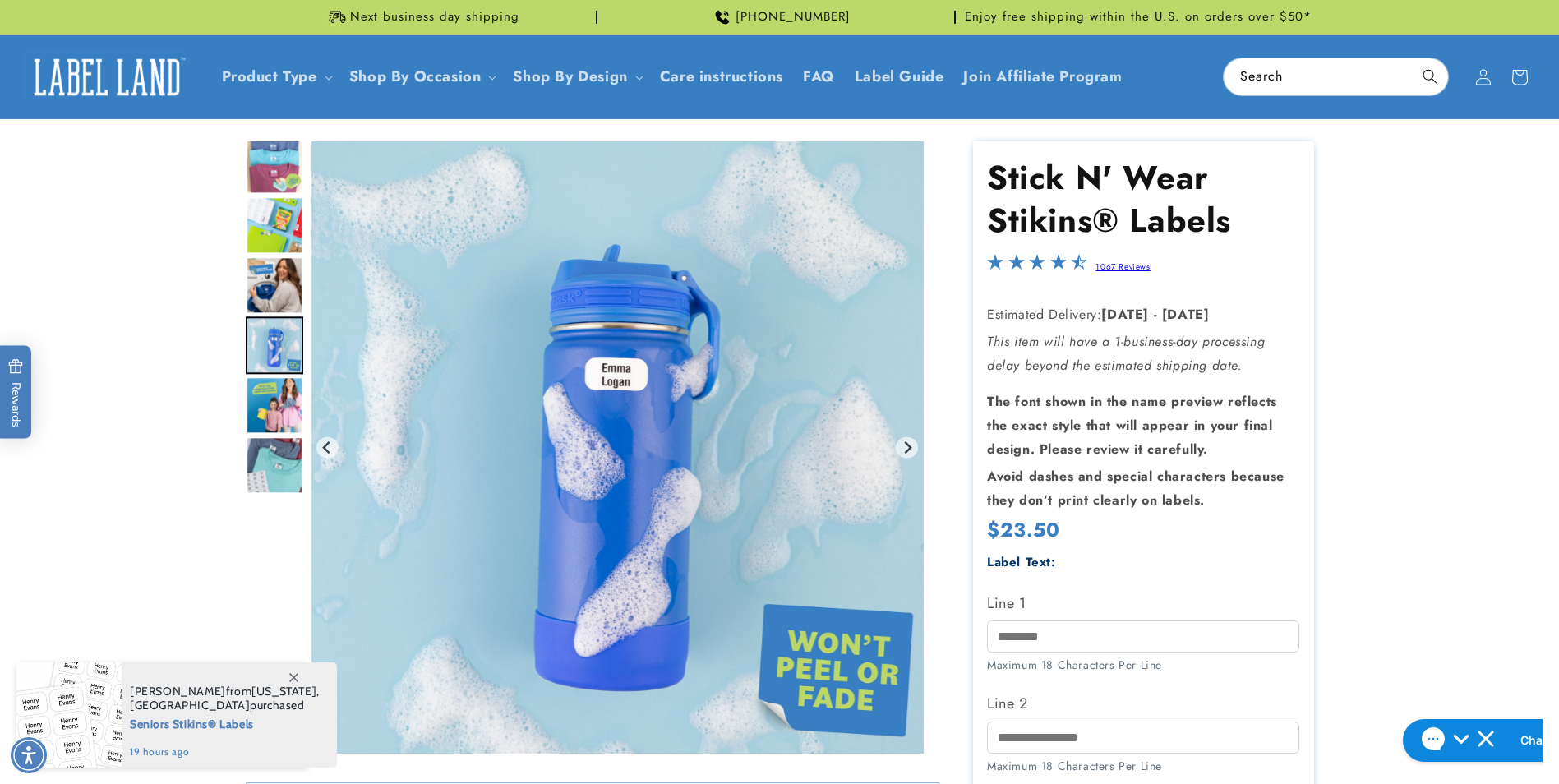
click at [265, 392] on img "Go to slide 8" at bounding box center [274, 405] width 58 height 58
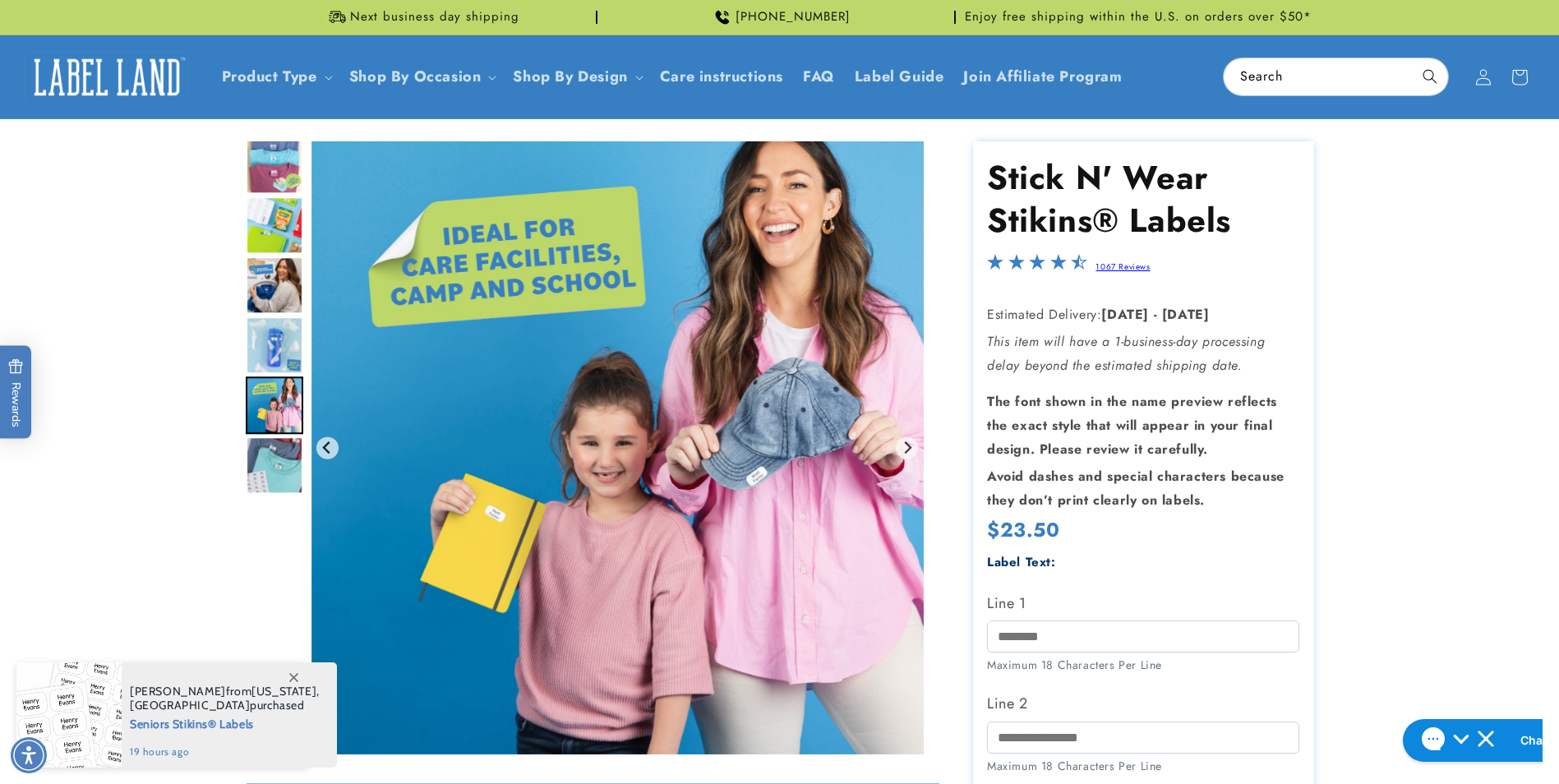
click at [266, 441] on img "Go to slide 9" at bounding box center [274, 466] width 58 height 58
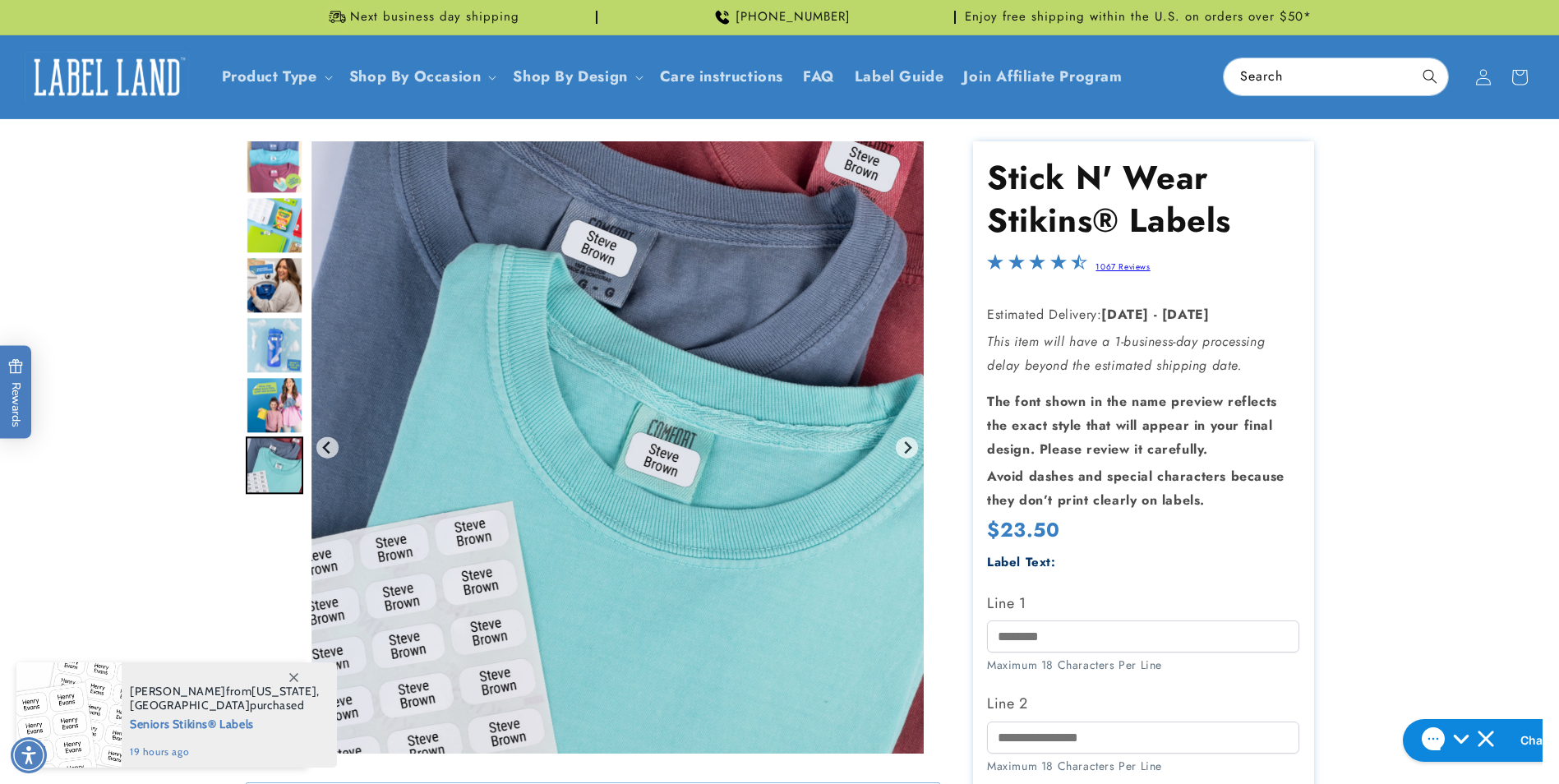
click at [275, 168] on img "Go to slide 4" at bounding box center [274, 166] width 58 height 58
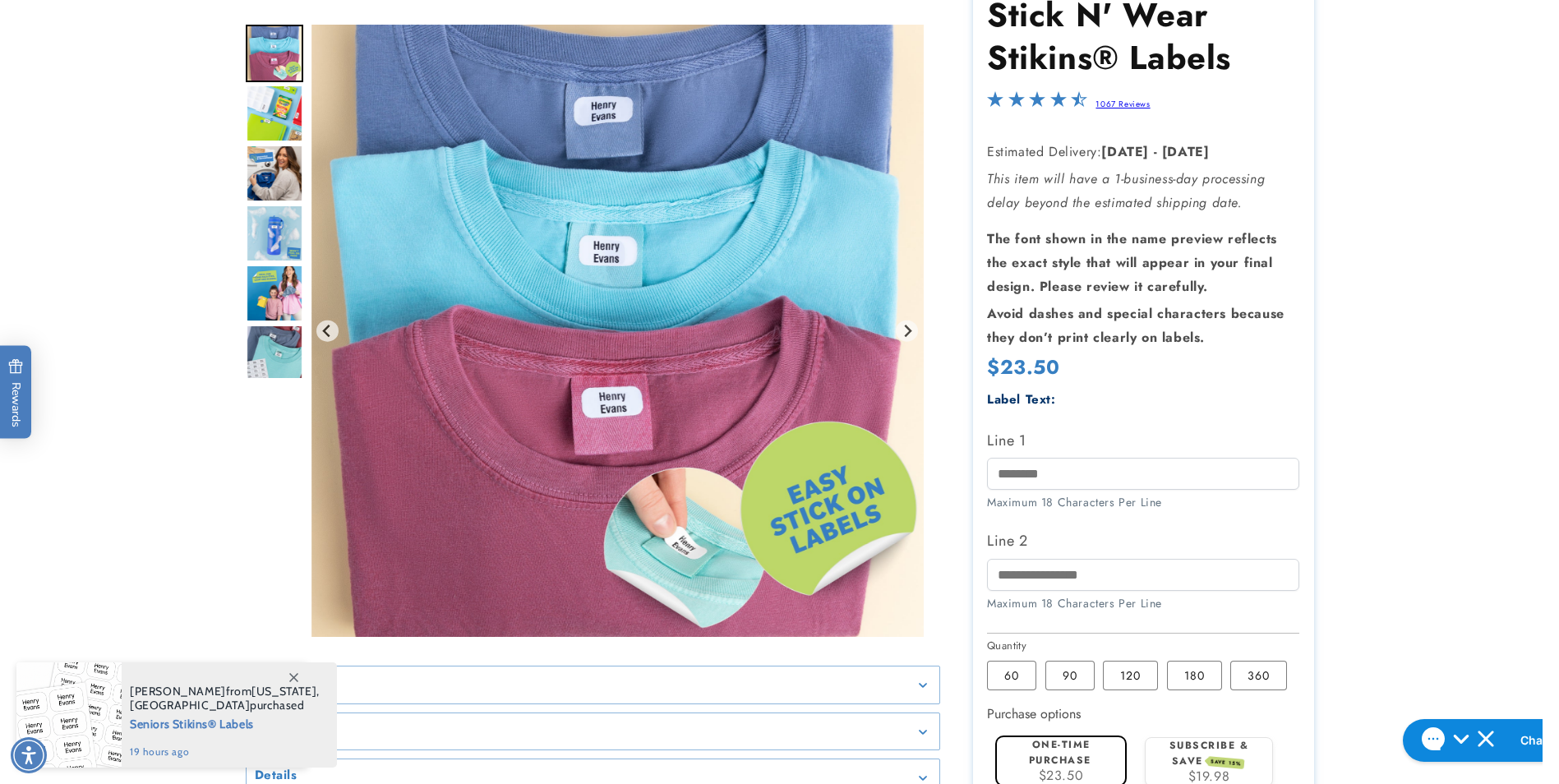
scroll to position [164, 0]
